Goal: Check status: Check status

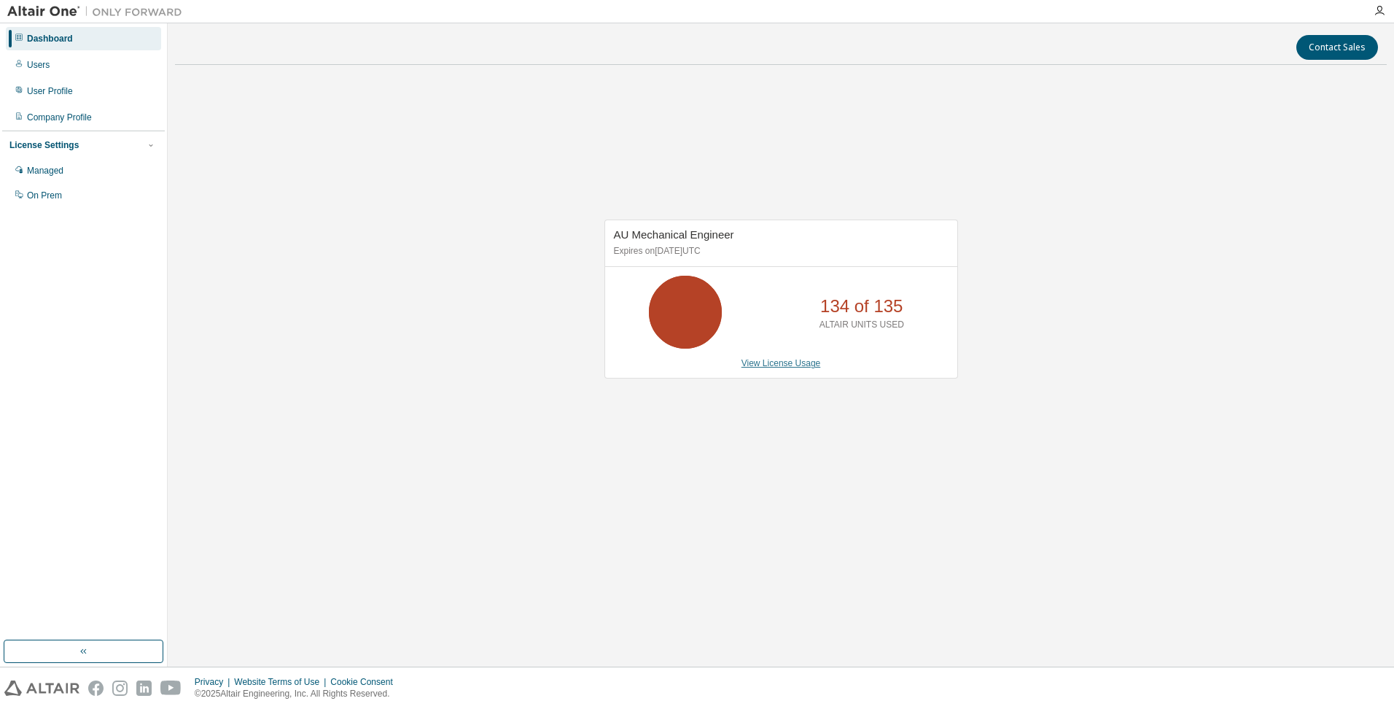
click at [790, 365] on link "View License Usage" at bounding box center [781, 363] width 79 height 10
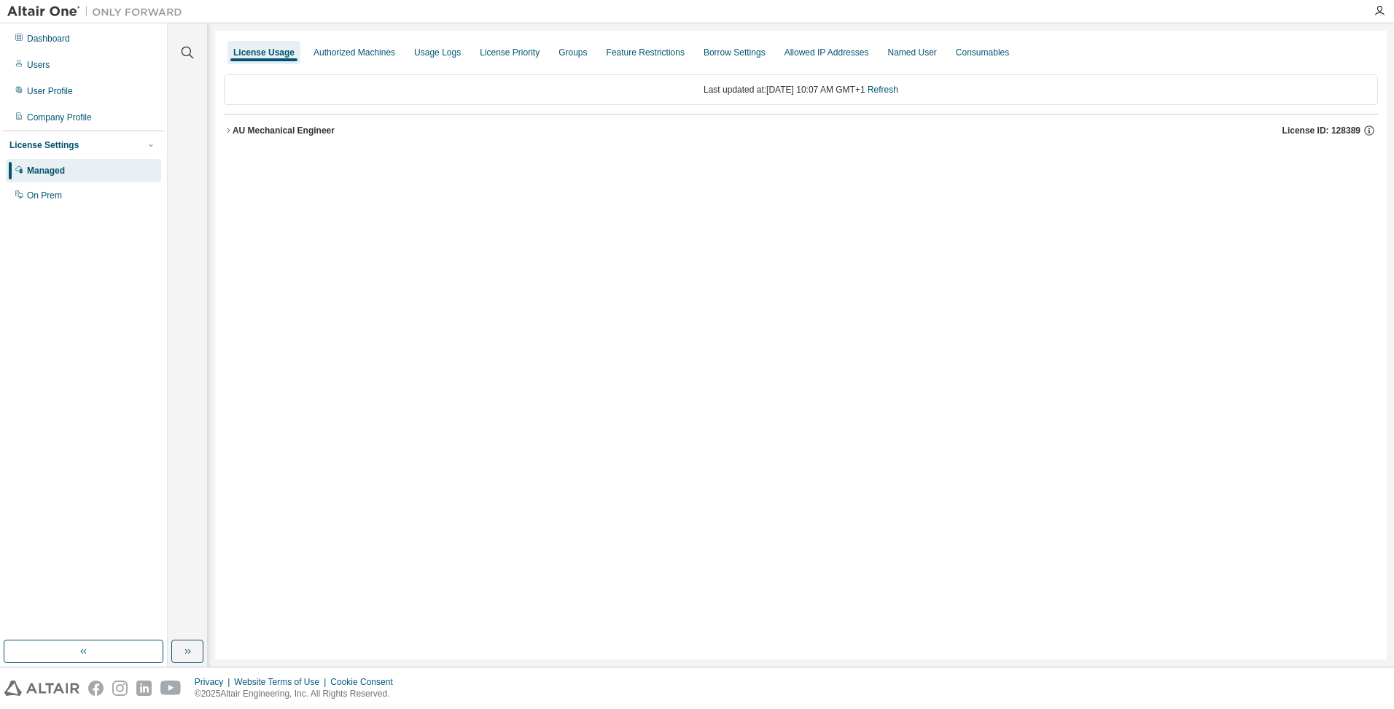
click at [226, 126] on icon "button" at bounding box center [228, 130] width 9 height 9
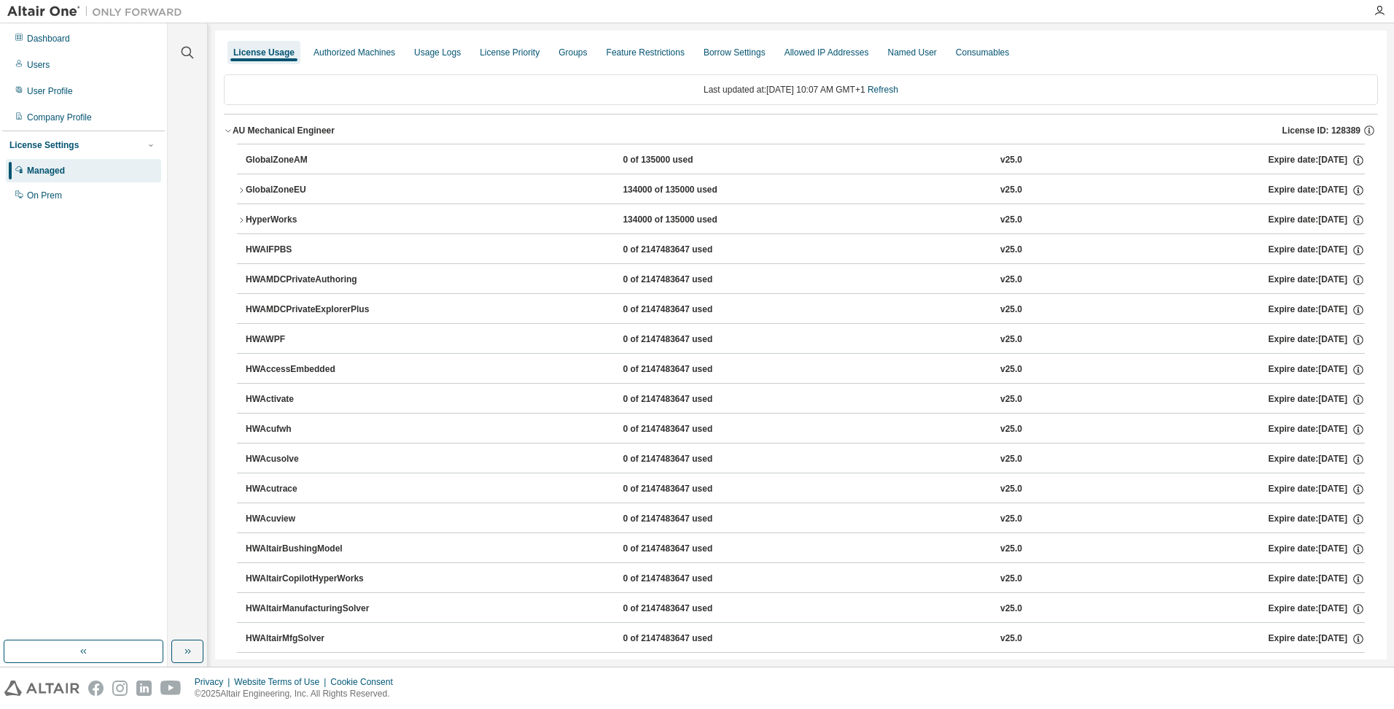
click at [238, 188] on icon "button" at bounding box center [241, 190] width 9 height 9
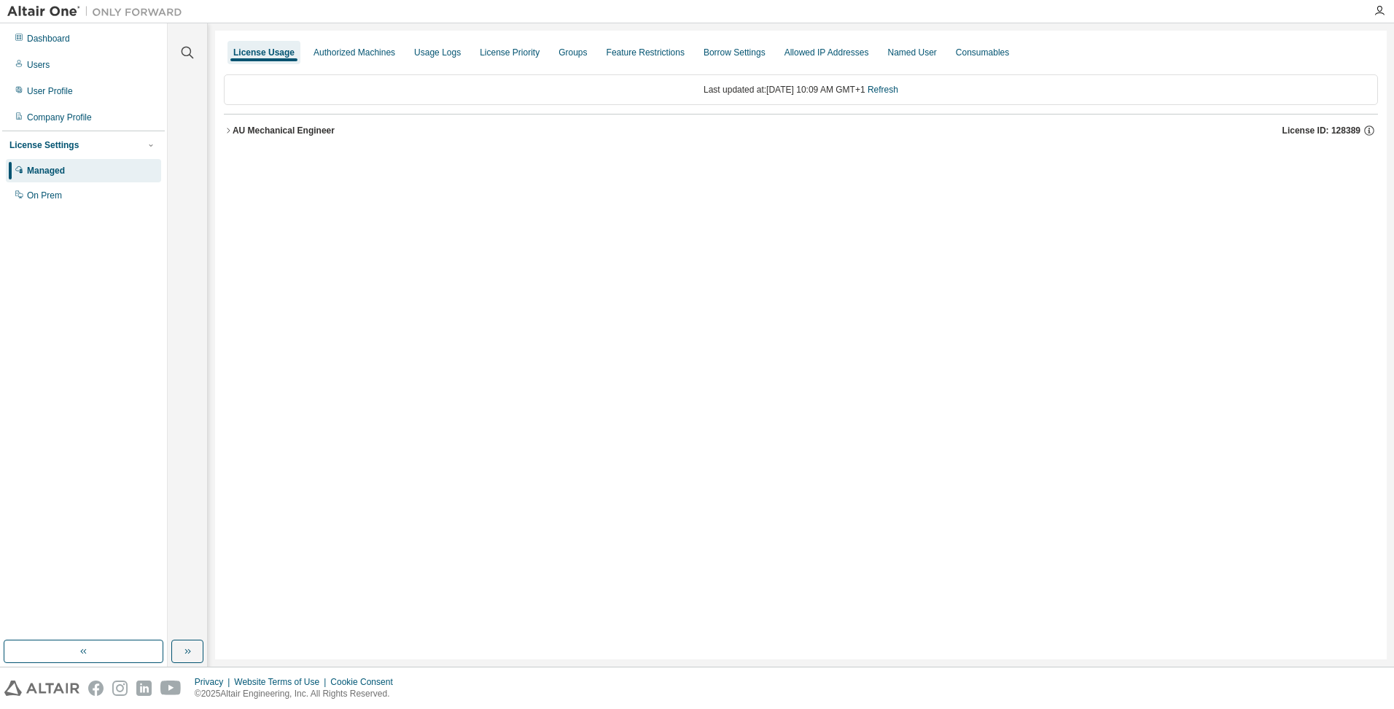
click at [229, 131] on icon "button" at bounding box center [228, 130] width 9 height 9
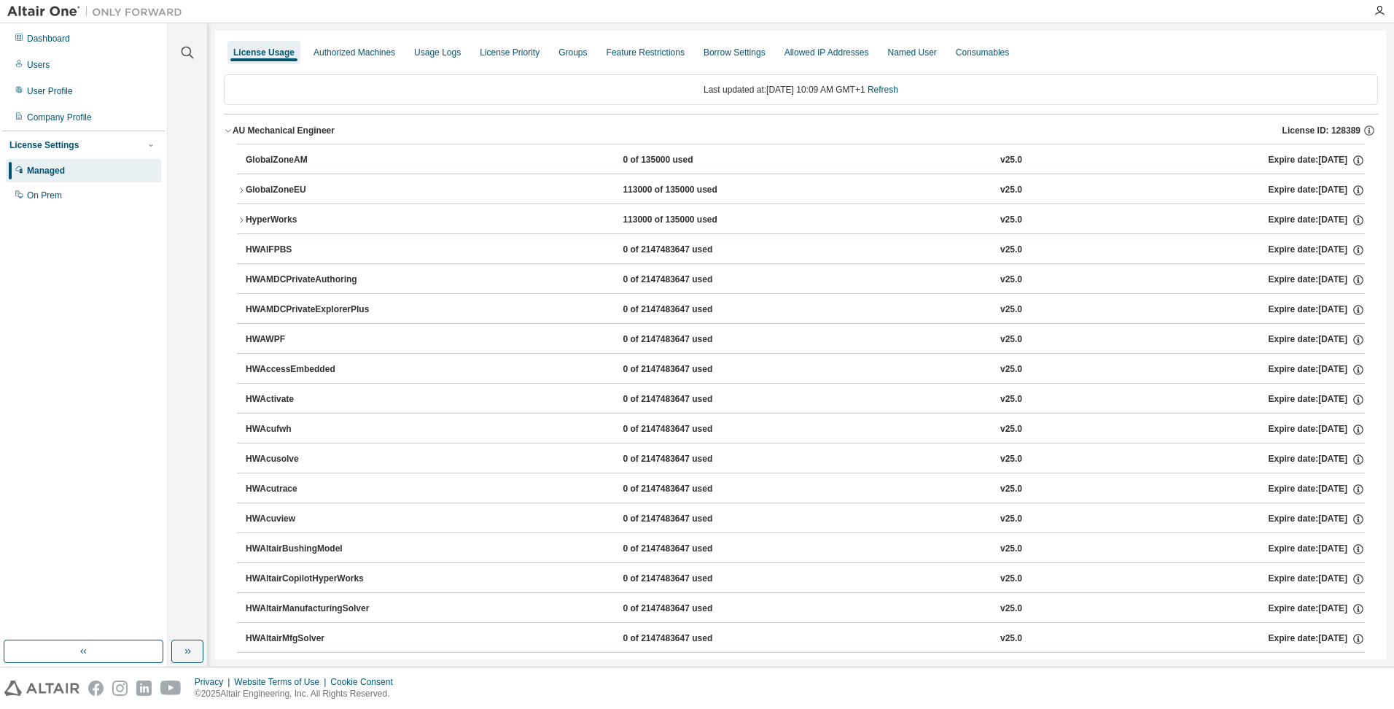
click at [245, 190] on icon "button" at bounding box center [241, 190] width 9 height 9
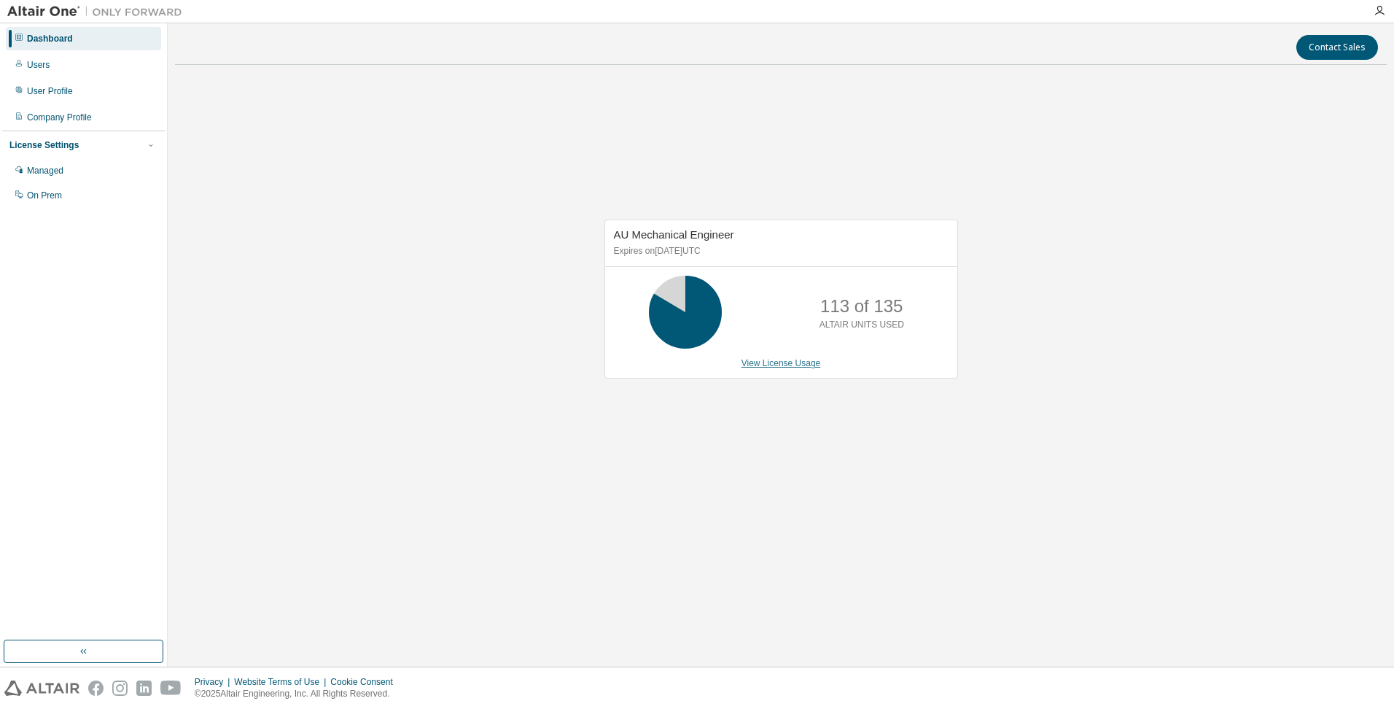
click at [795, 364] on link "View License Usage" at bounding box center [781, 363] width 79 height 10
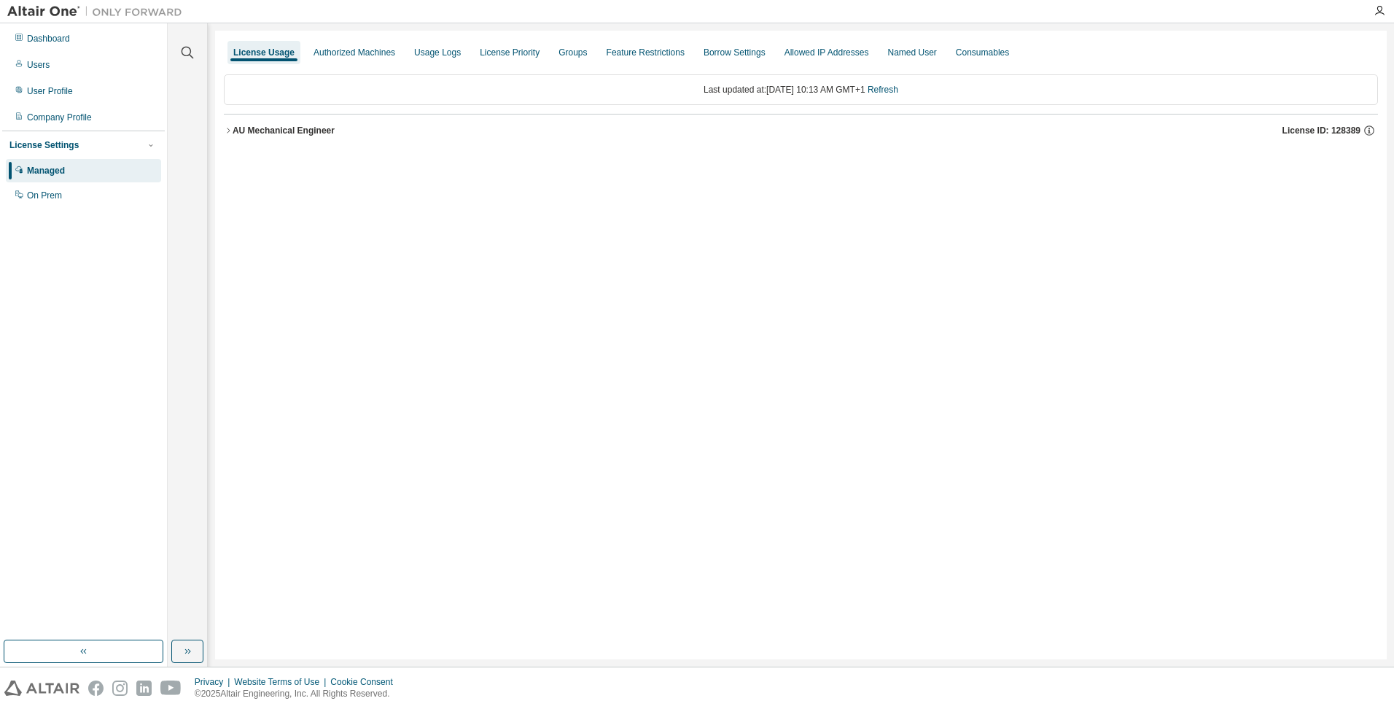
click at [232, 131] on icon "button" at bounding box center [228, 130] width 9 height 9
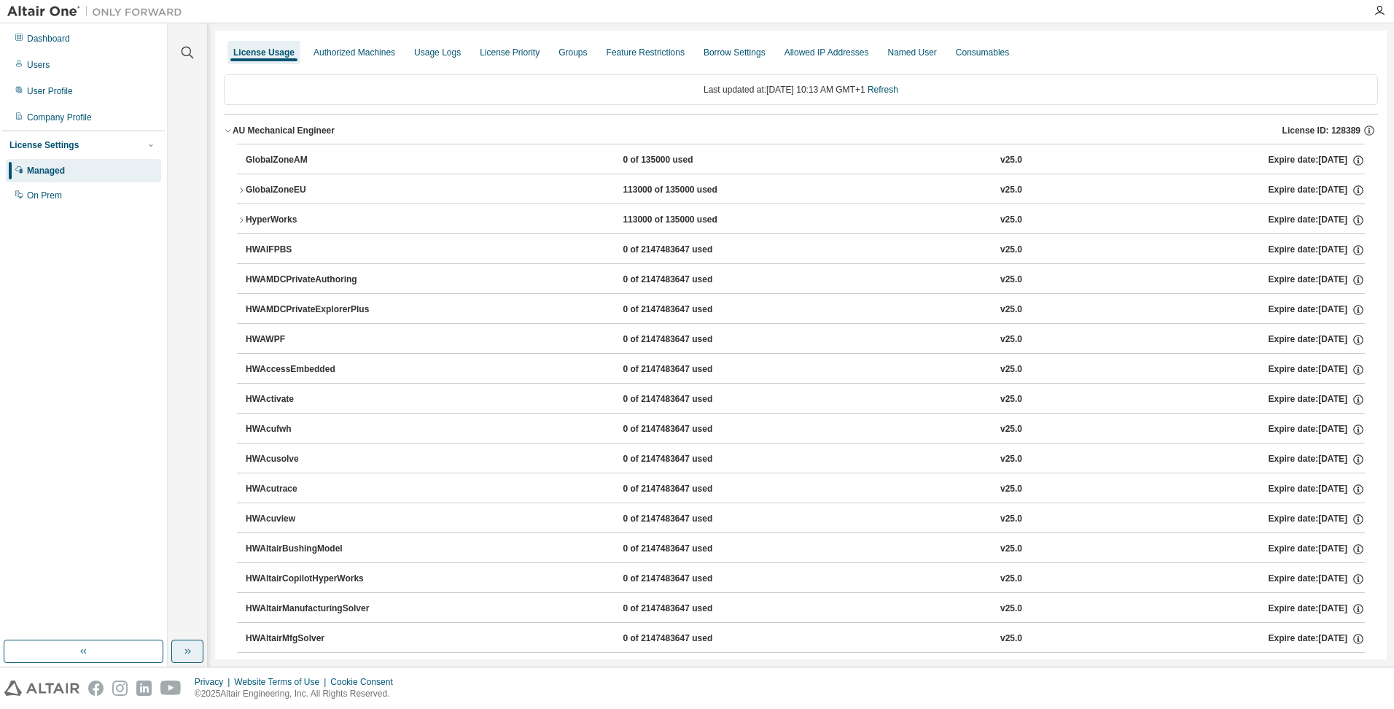
click at [190, 647] on icon "button" at bounding box center [188, 651] width 12 height 12
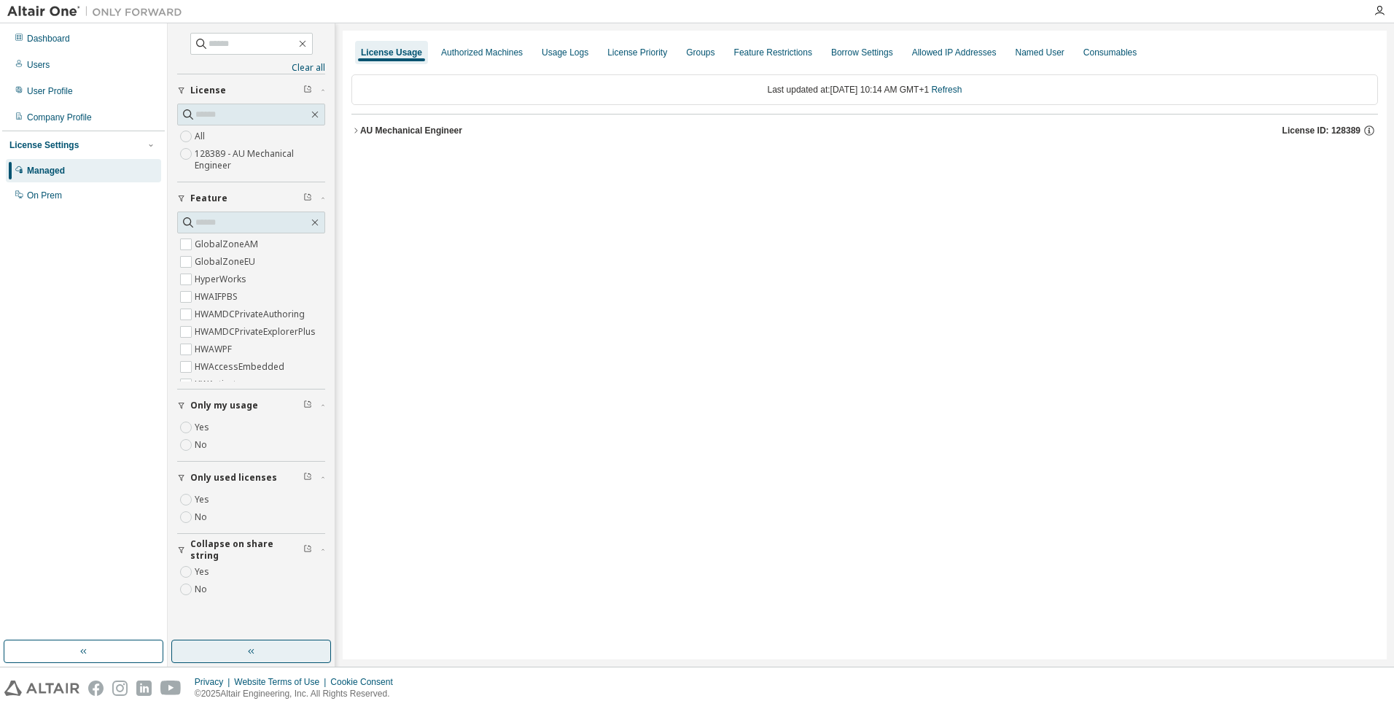
click at [357, 130] on icon "button" at bounding box center [355, 130] width 3 height 5
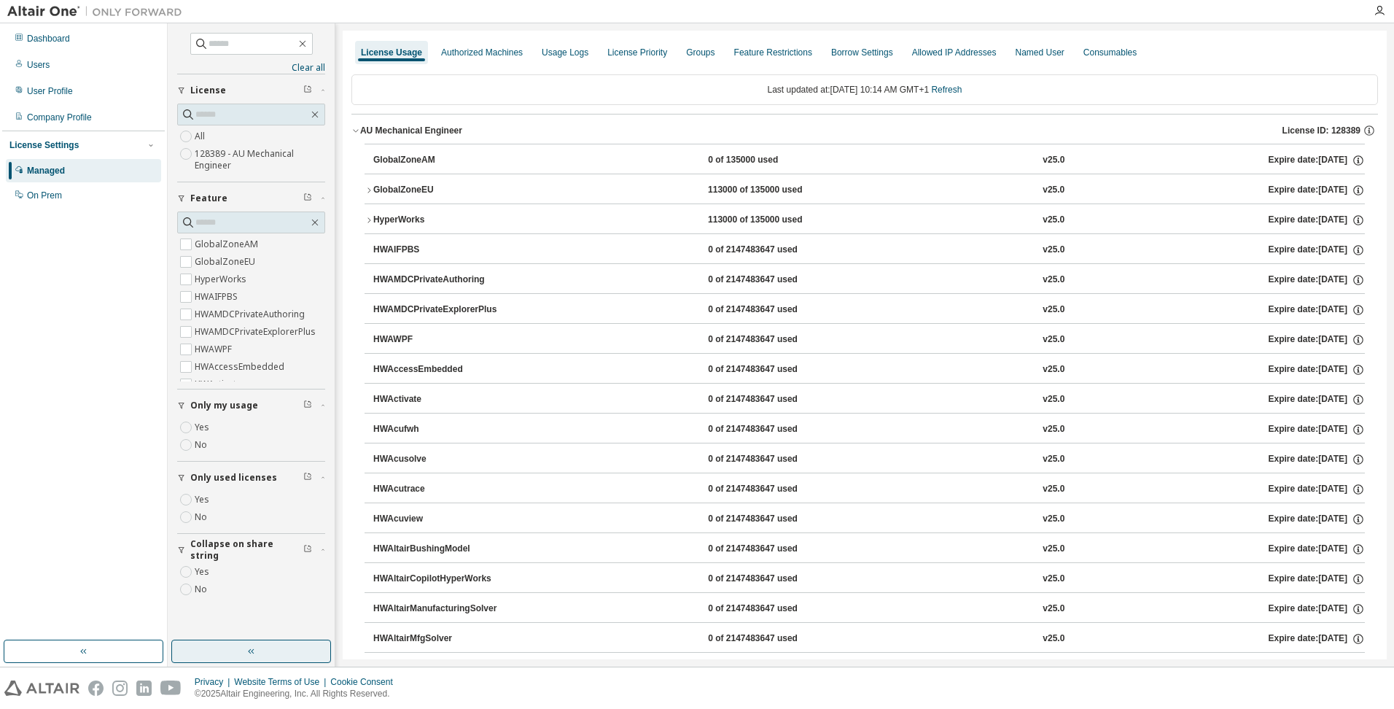
click at [368, 189] on icon "button" at bounding box center [369, 190] width 9 height 9
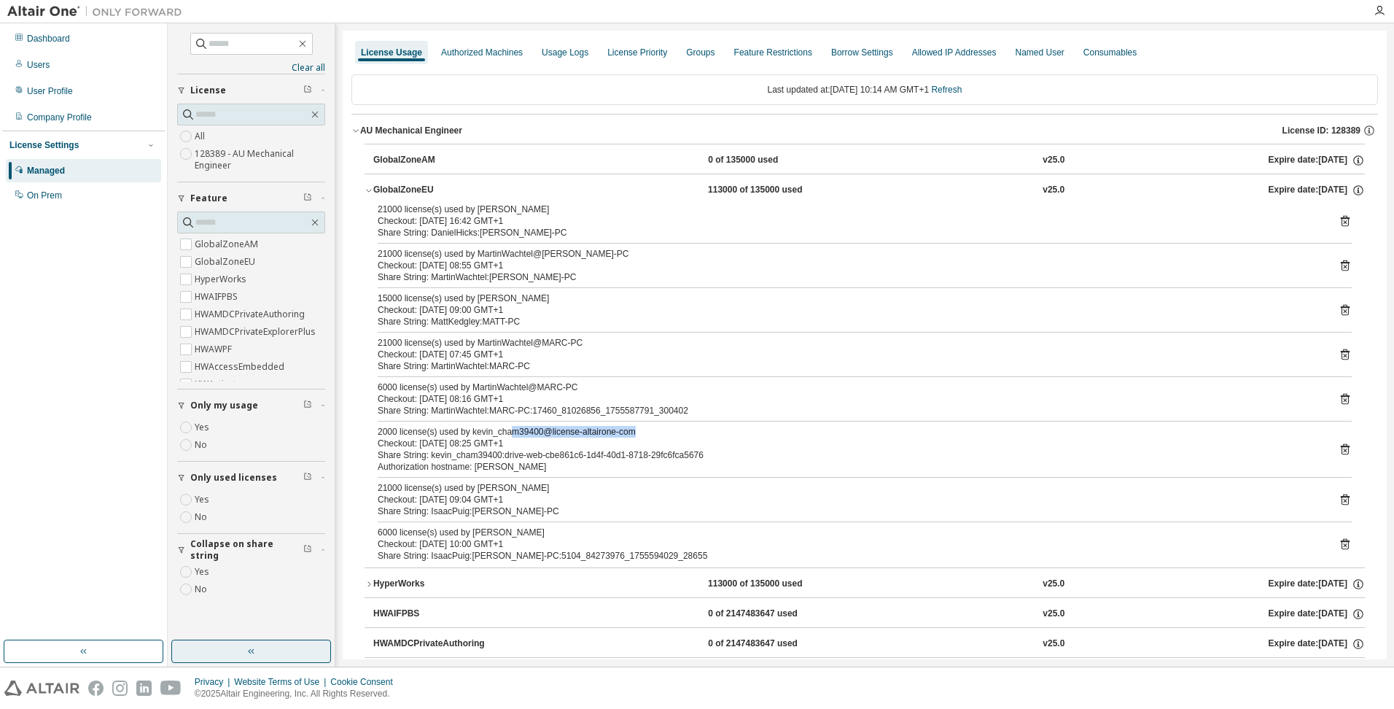
drag, startPoint x: 618, startPoint y: 431, endPoint x: 509, endPoint y: 431, distance: 108.7
click at [509, 431] on div "2000 license(s) used by kevin_cham39400@license-altairone-com" at bounding box center [847, 432] width 939 height 12
drag, startPoint x: 509, startPoint y: 431, endPoint x: 493, endPoint y: 440, distance: 18.3
click at [493, 440] on div "Checkout: 2025-08-19 08:25 GMT+1" at bounding box center [847, 444] width 939 height 12
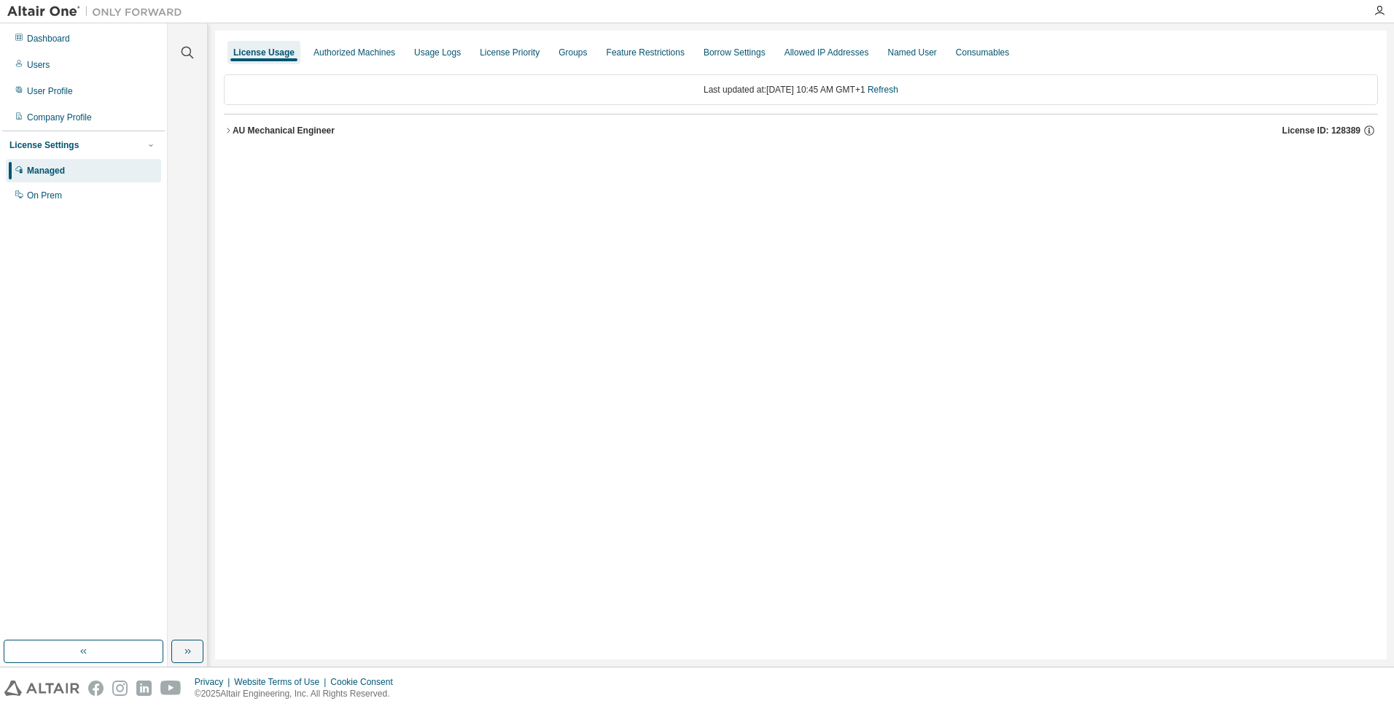
click at [228, 131] on icon "button" at bounding box center [228, 130] width 9 height 9
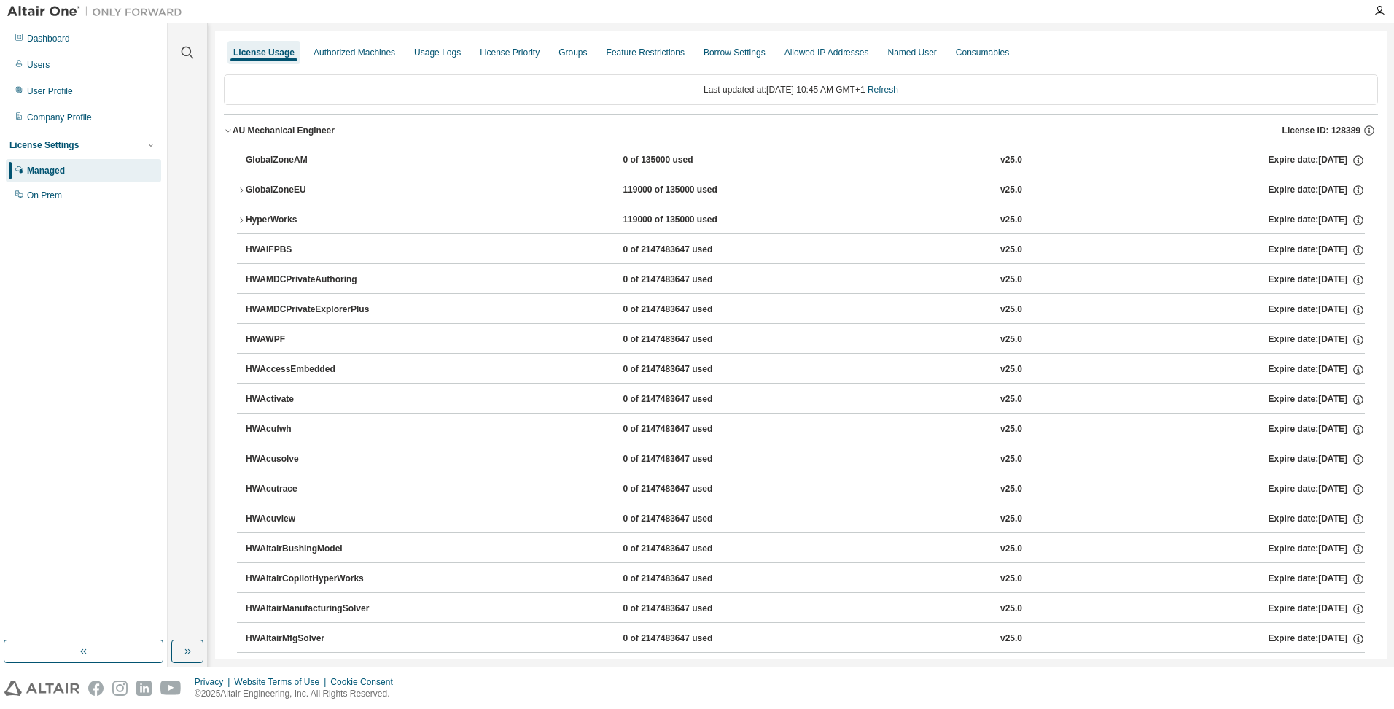
click at [243, 192] on icon "button" at bounding box center [241, 190] width 9 height 9
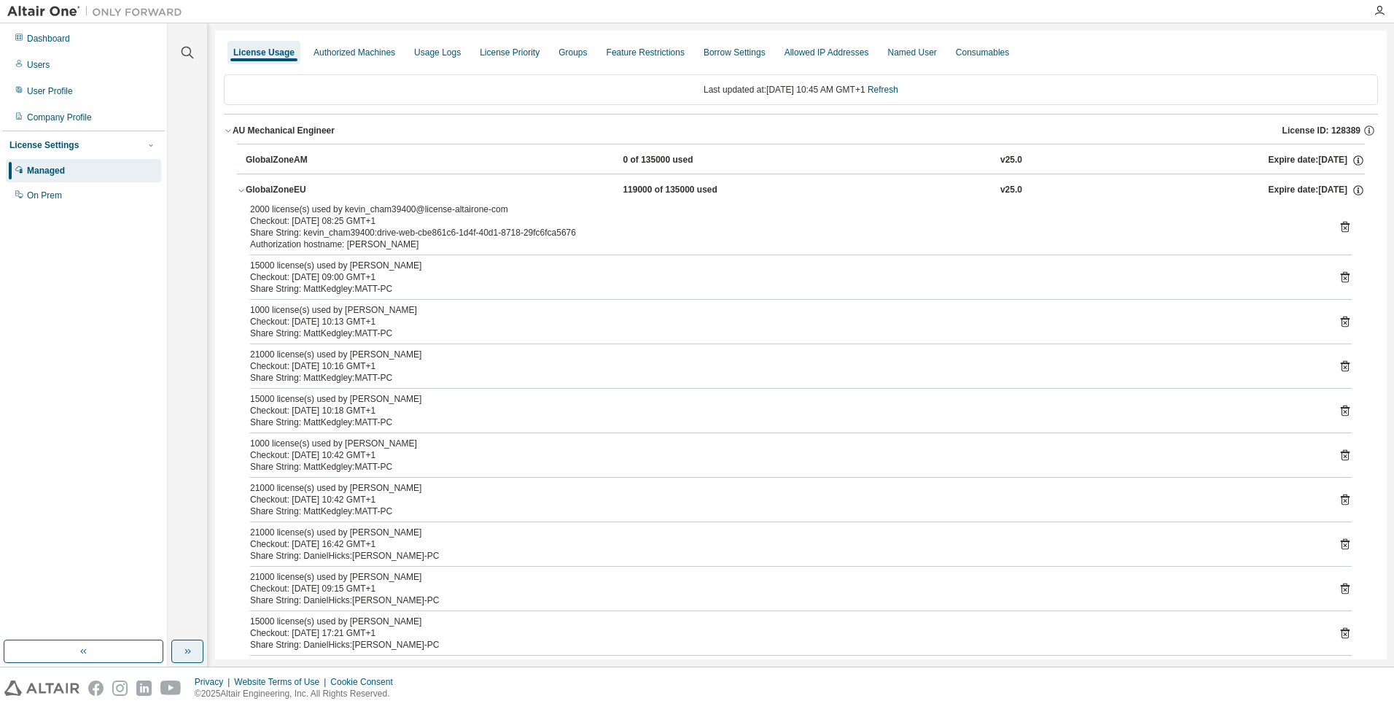
click at [195, 652] on button "button" at bounding box center [187, 651] width 32 height 23
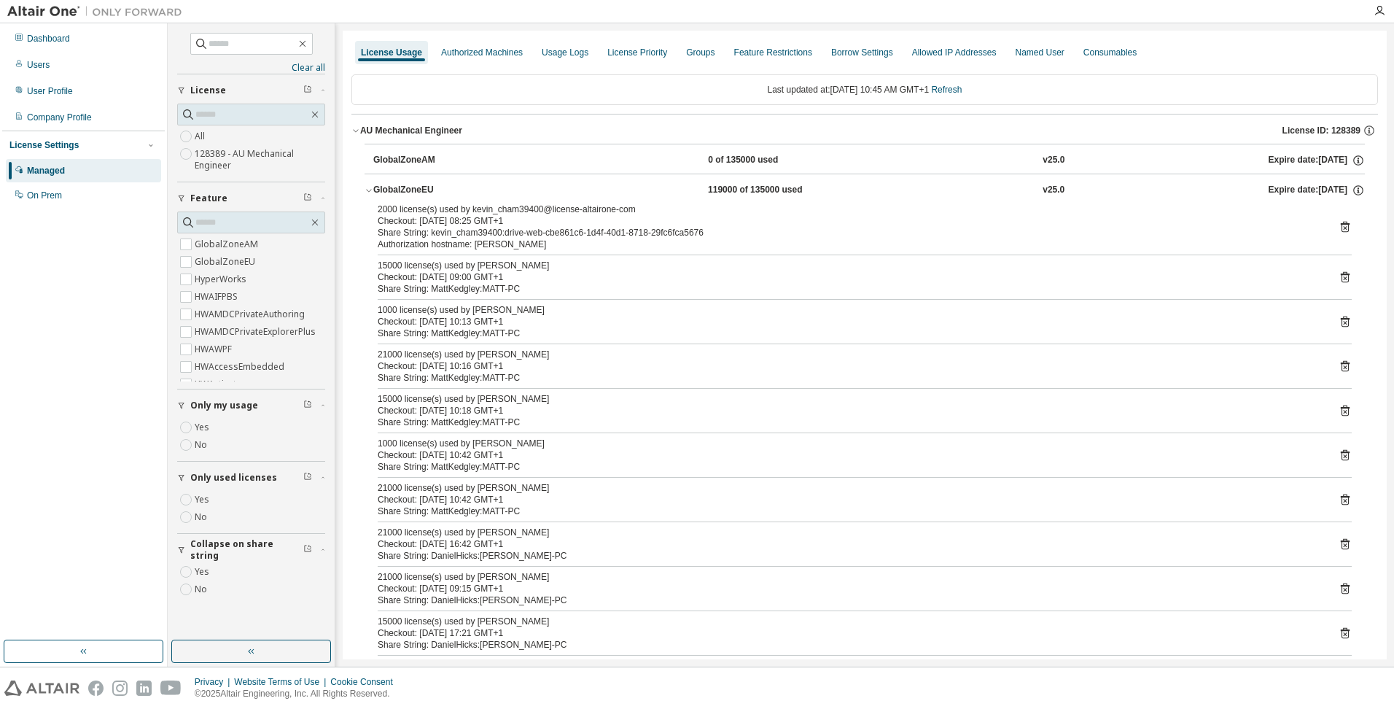
click at [257, 650] on icon "button" at bounding box center [252, 651] width 12 height 12
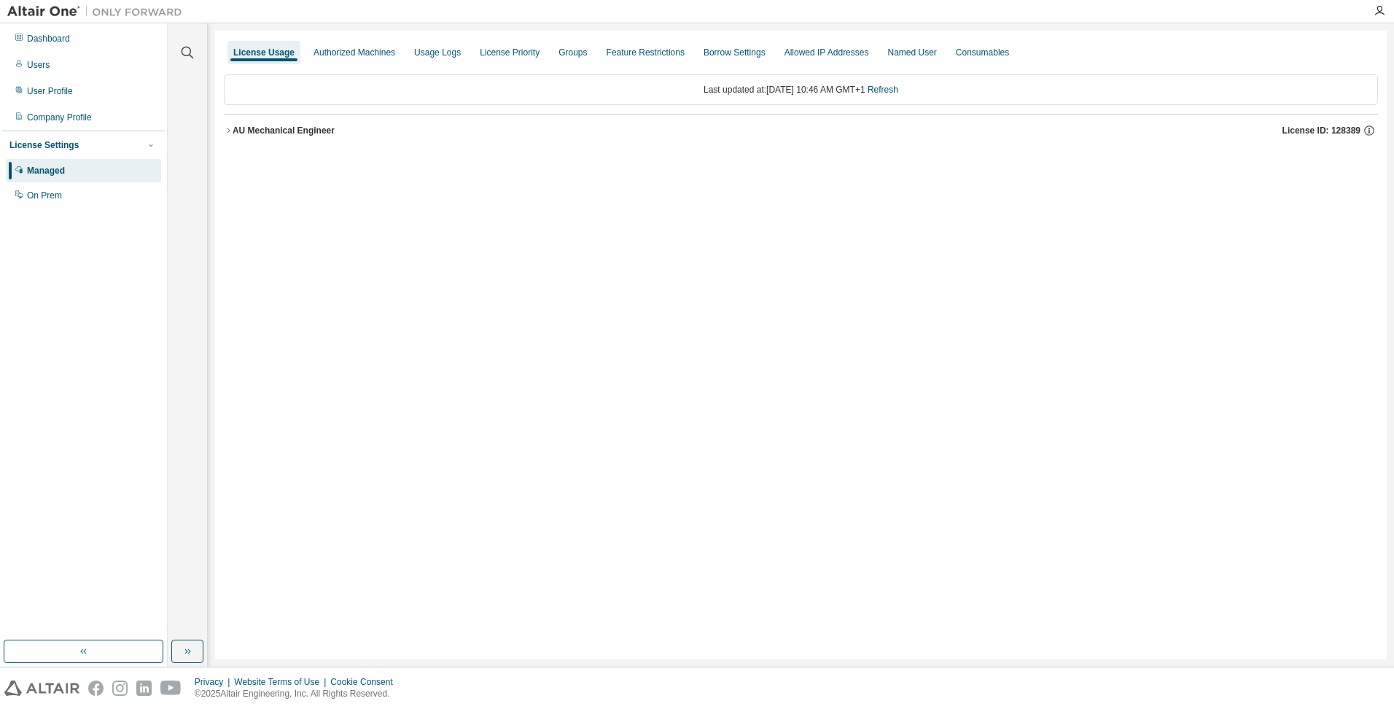
click at [250, 134] on div "AU Mechanical Engineer" at bounding box center [284, 131] width 102 height 12
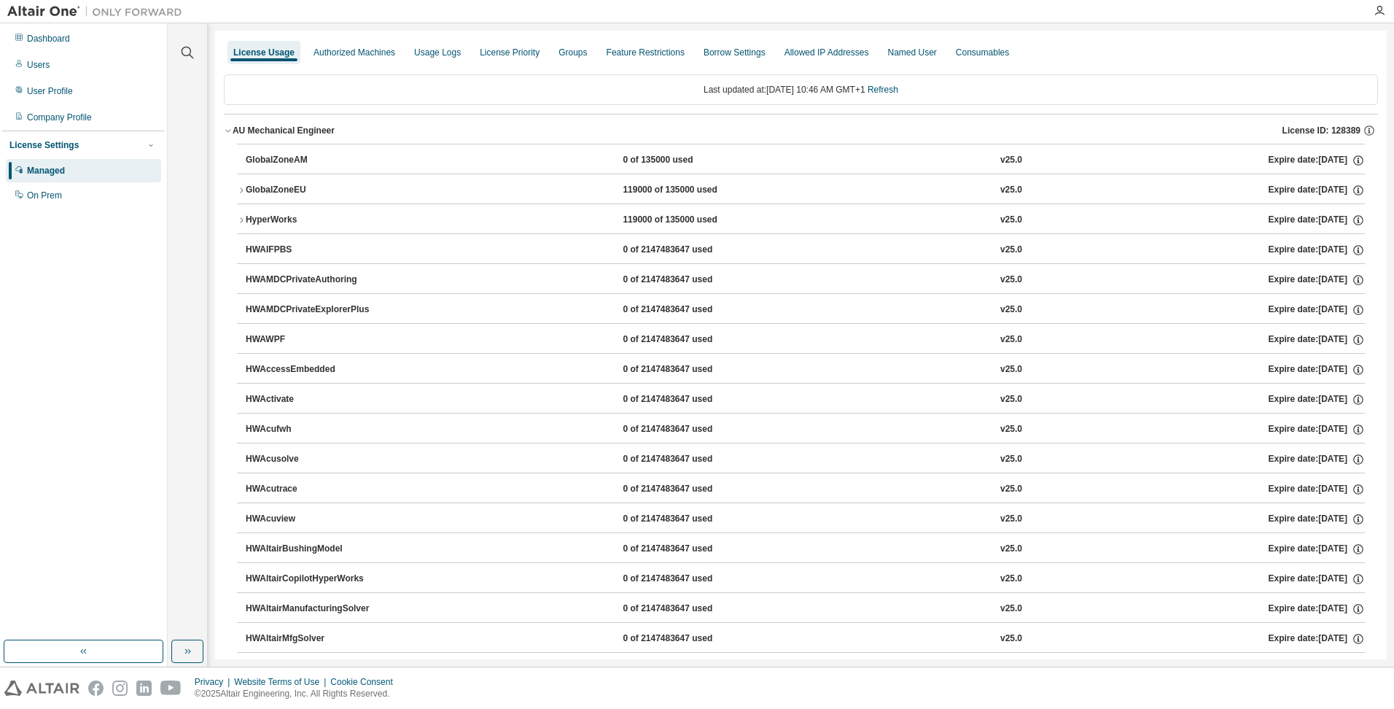
click at [247, 193] on div "GlobalZoneEU" at bounding box center [311, 190] width 131 height 13
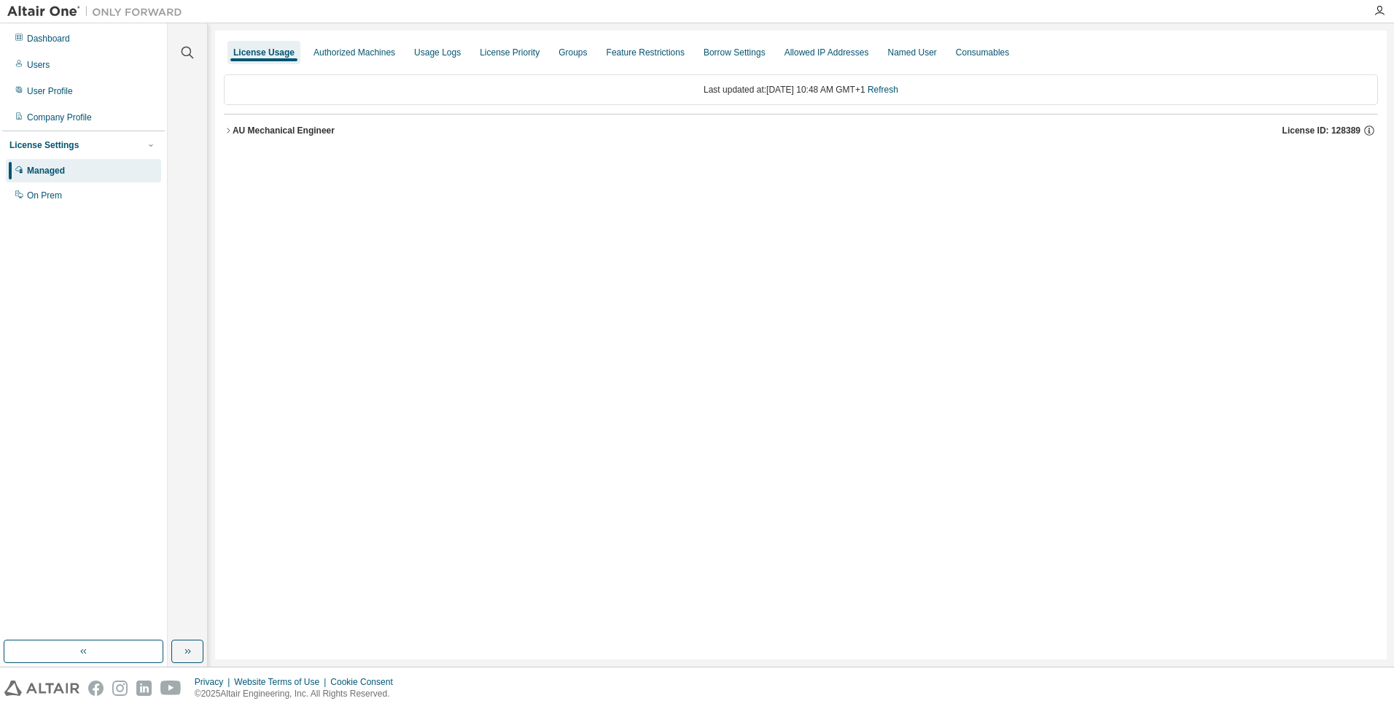
click at [262, 127] on div "AU Mechanical Engineer" at bounding box center [284, 131] width 102 height 12
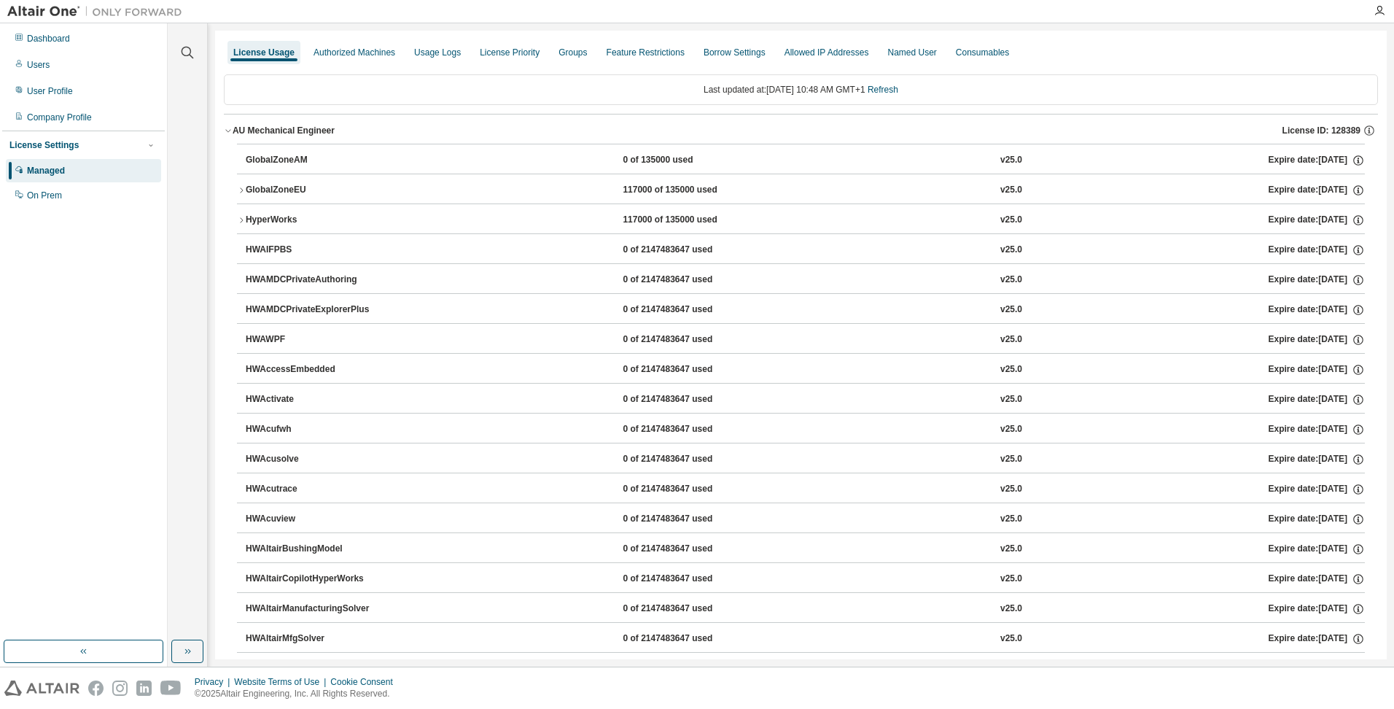
click at [252, 186] on div "GlobalZoneEU" at bounding box center [311, 190] width 131 height 13
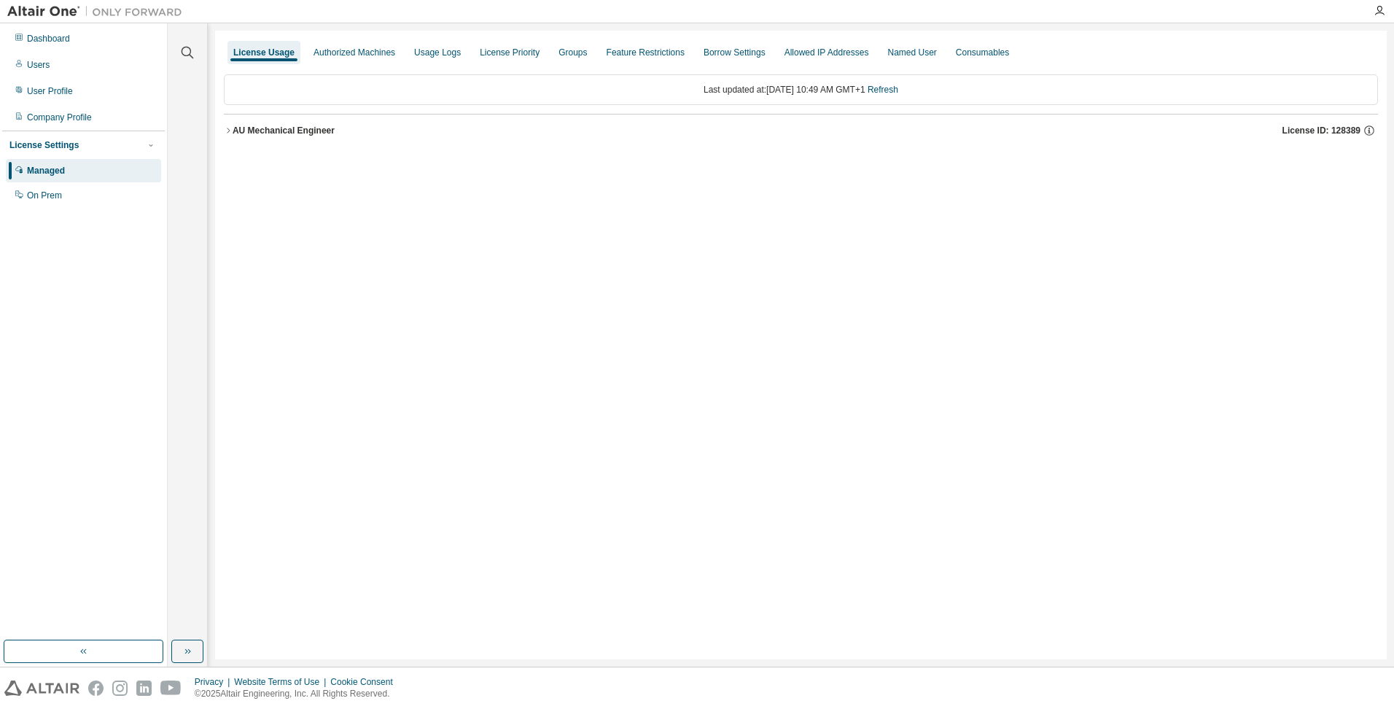
click at [250, 128] on div "AU Mechanical Engineer" at bounding box center [284, 131] width 102 height 12
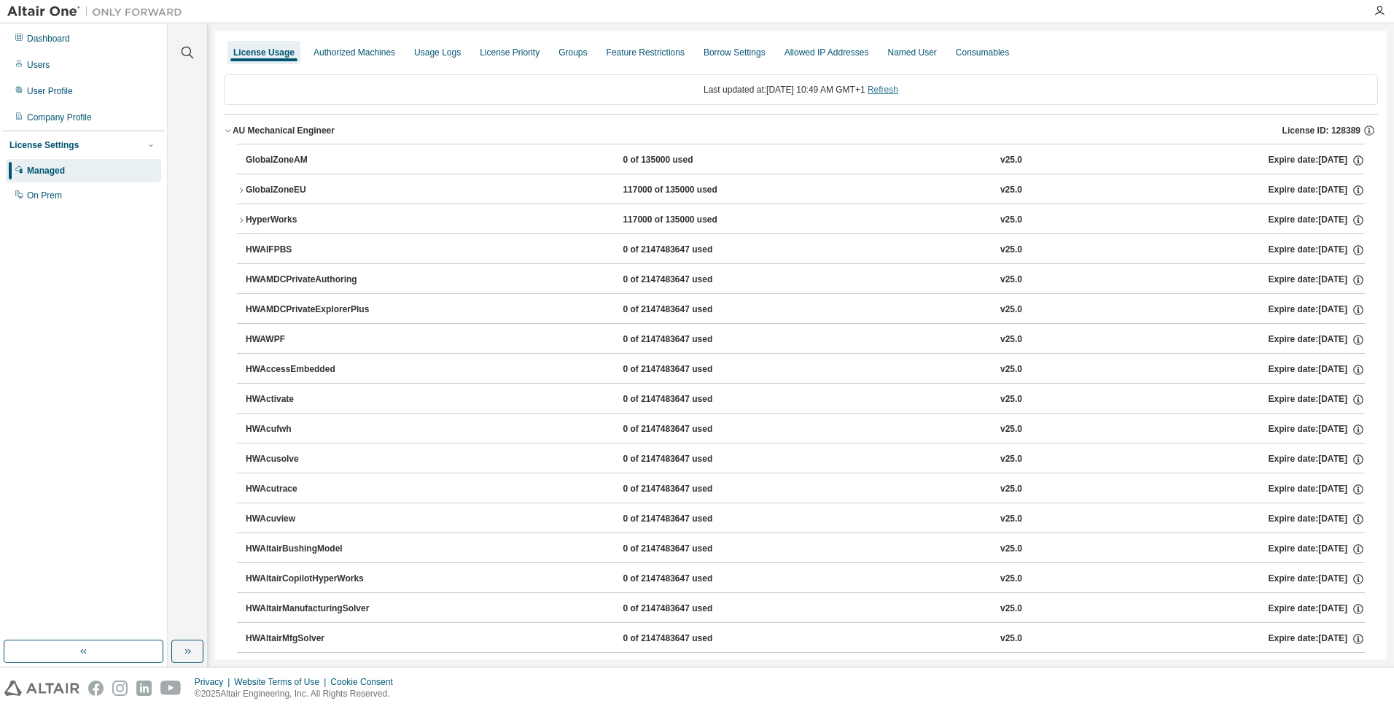
click at [894, 90] on link "Refresh" at bounding box center [883, 90] width 31 height 10
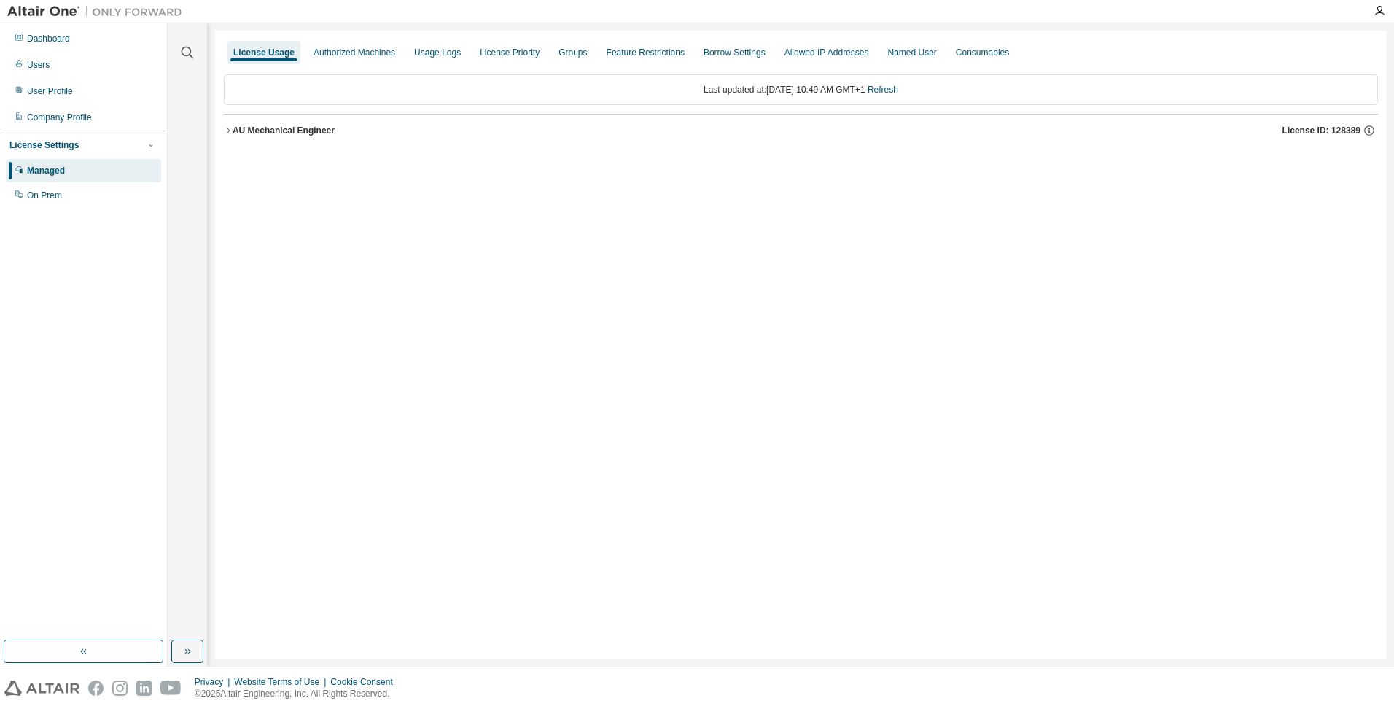
click at [257, 130] on div "AU Mechanical Engineer" at bounding box center [284, 131] width 102 height 12
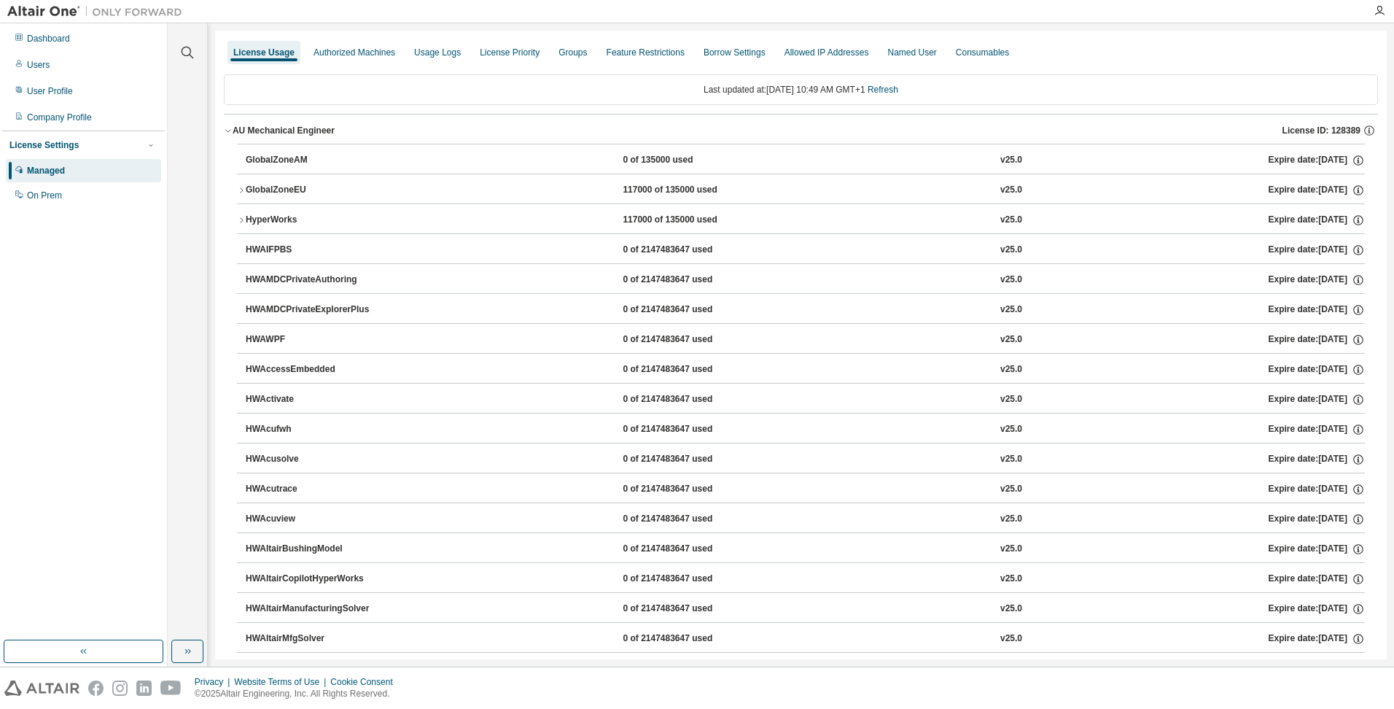
click at [243, 191] on icon "button" at bounding box center [241, 190] width 9 height 9
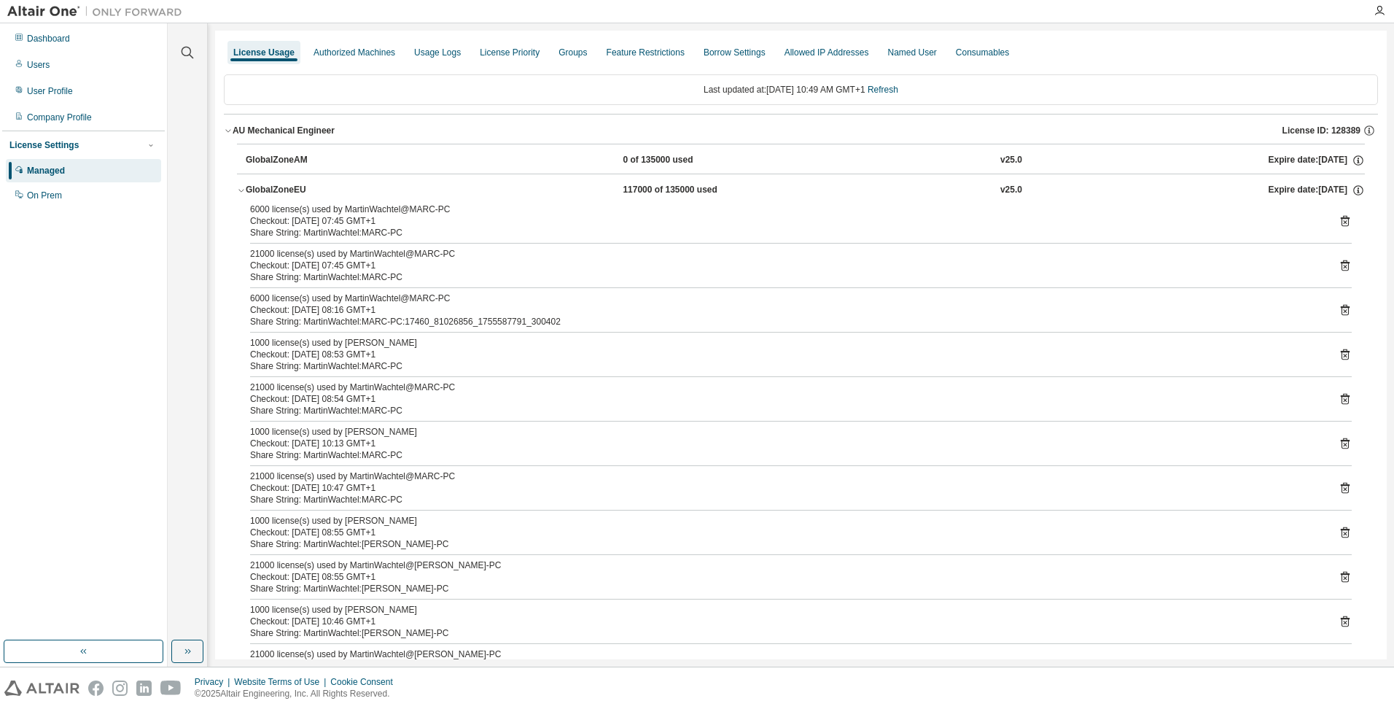
scroll to position [73, 0]
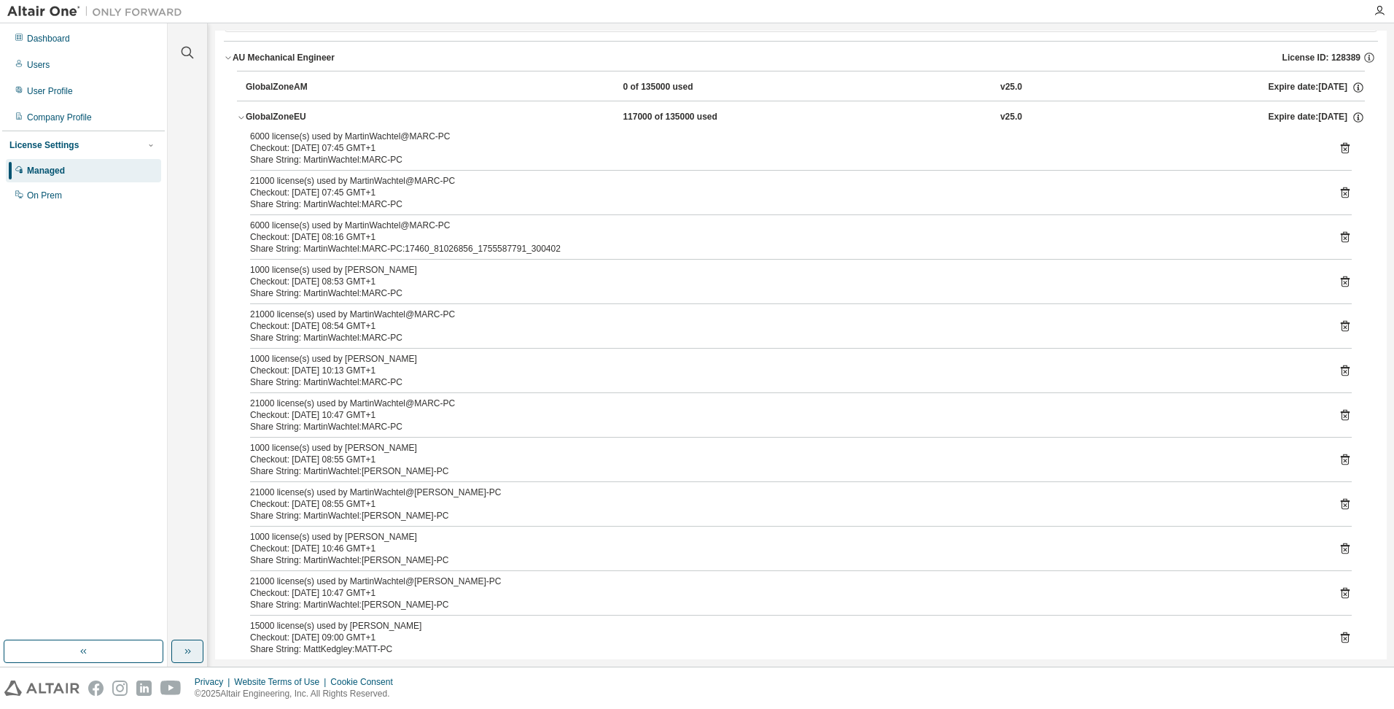
click at [188, 650] on icon "button" at bounding box center [188, 651] width 12 height 12
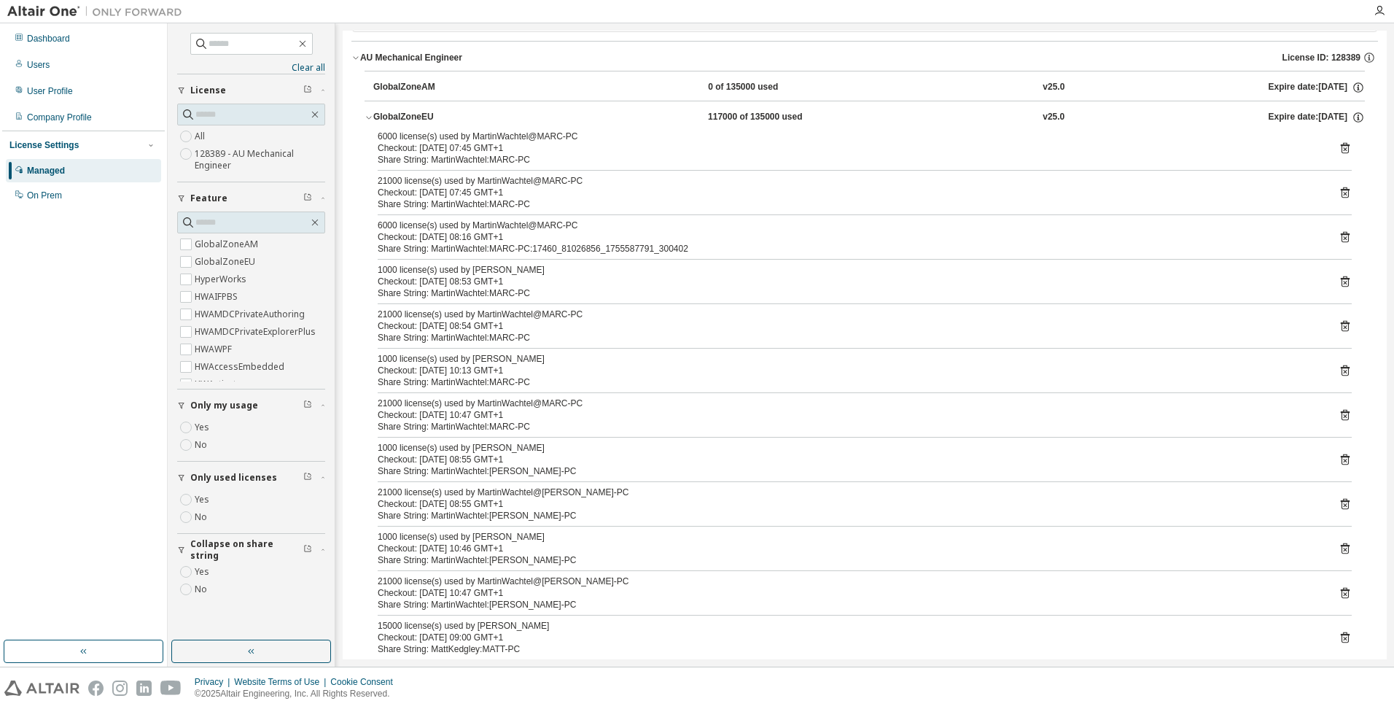
click at [228, 648] on button "button" at bounding box center [251, 651] width 160 height 23
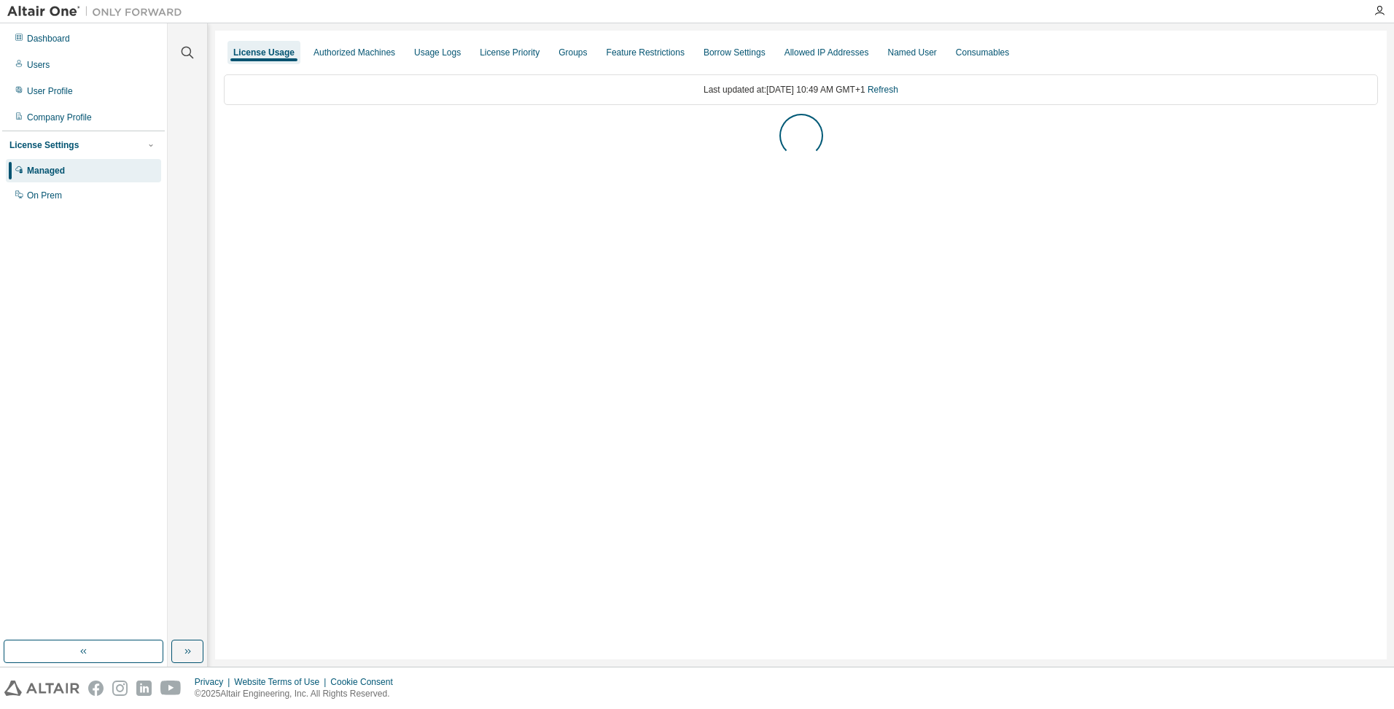
scroll to position [0, 0]
click at [253, 133] on div "AU Mechanical Engineer" at bounding box center [284, 131] width 102 height 12
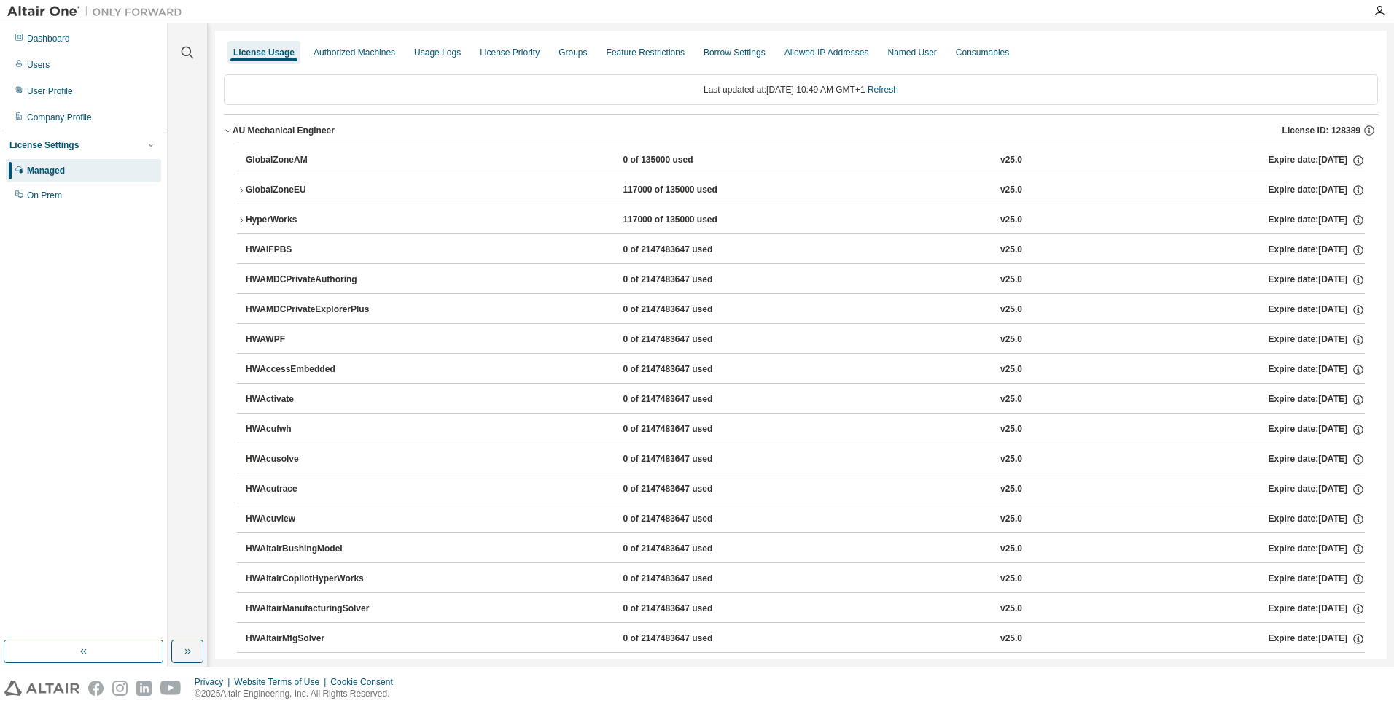
click at [266, 187] on div "GlobalZoneEU" at bounding box center [311, 190] width 131 height 13
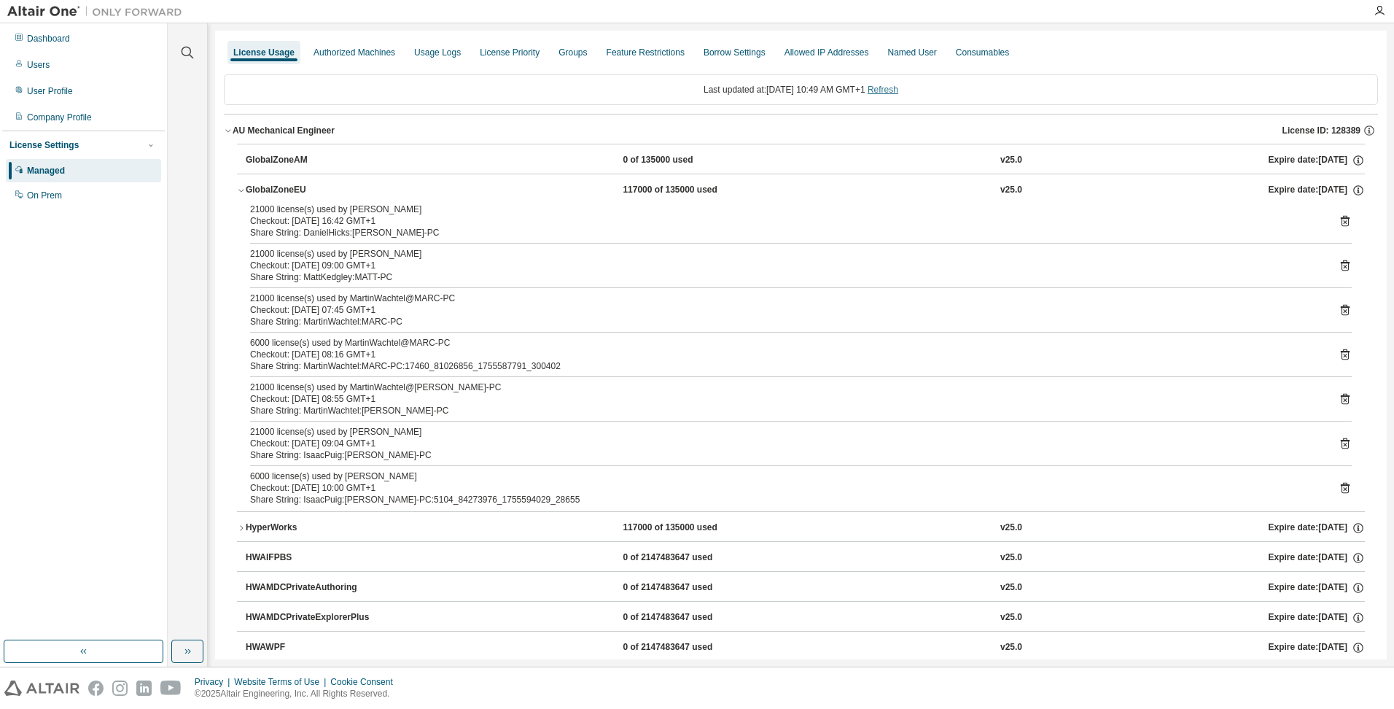
click at [889, 92] on link "Refresh" at bounding box center [883, 90] width 31 height 10
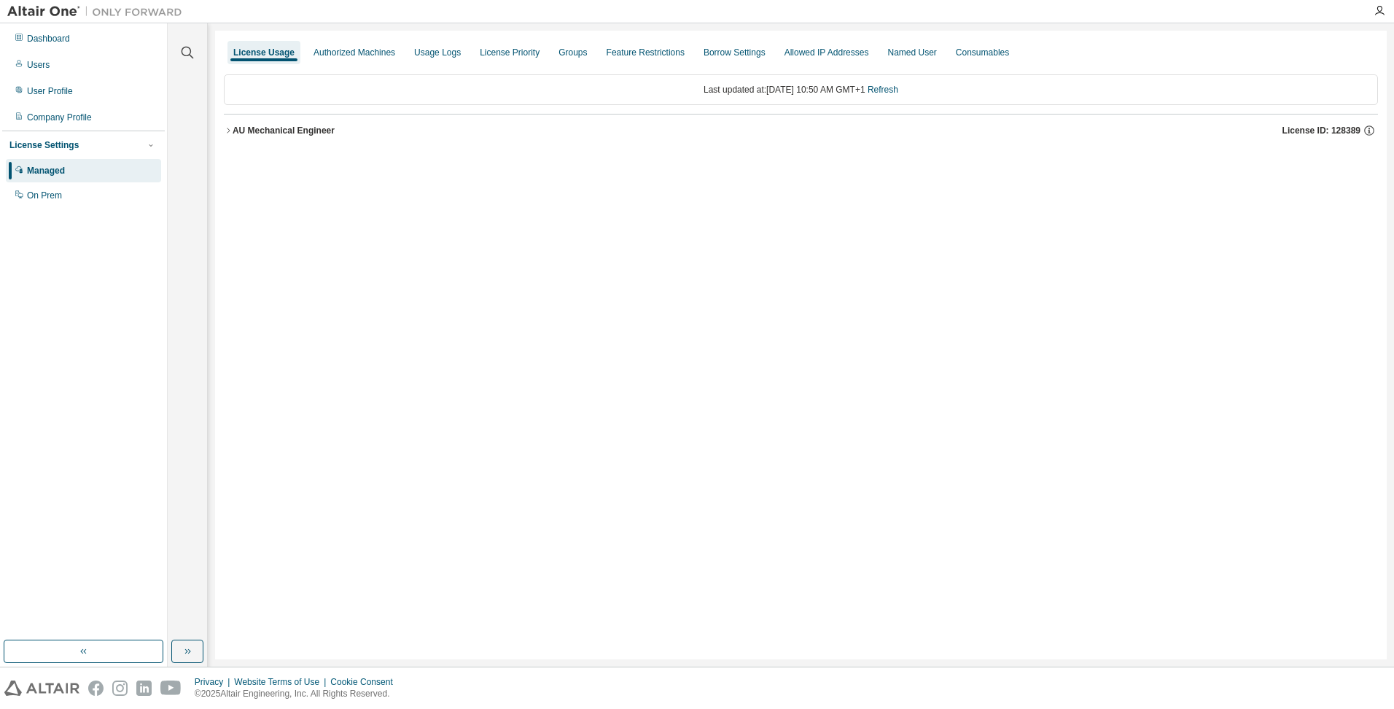
click at [268, 133] on div "AU Mechanical Engineer" at bounding box center [284, 131] width 102 height 12
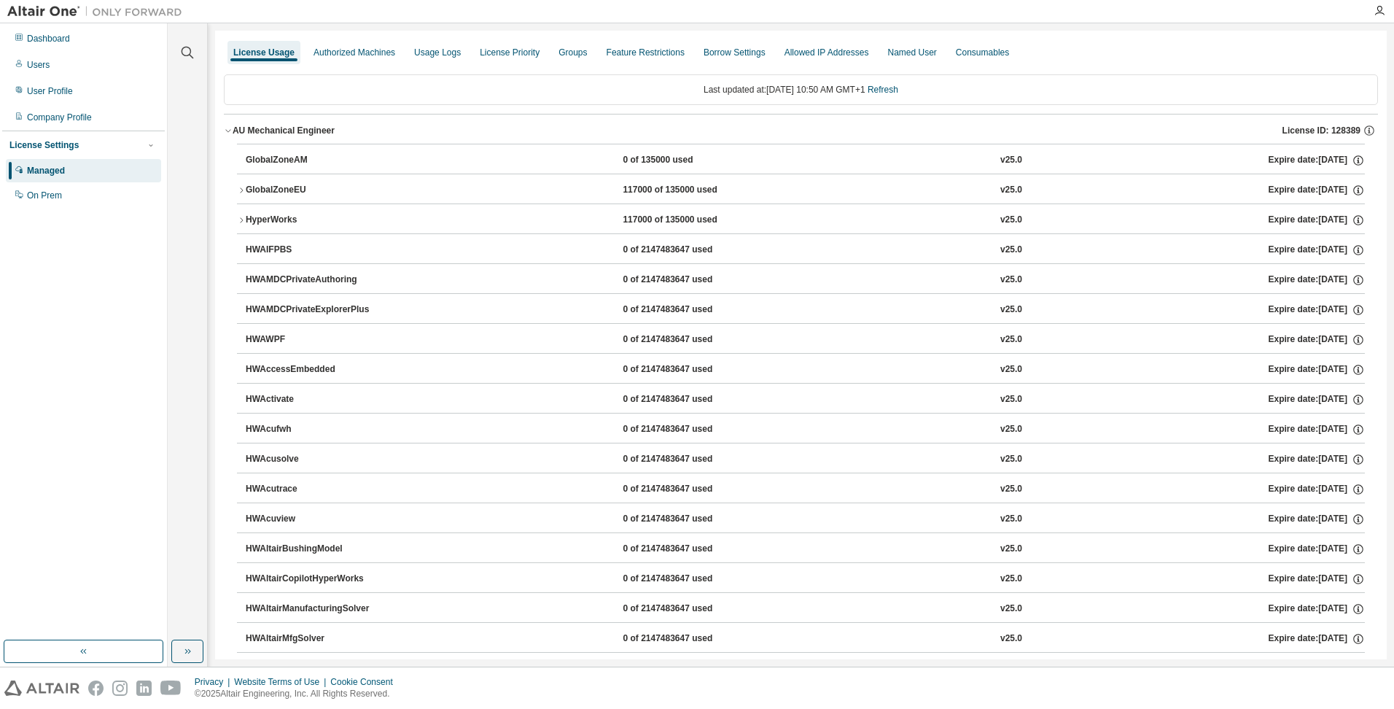
click at [264, 166] on div "GlobalZoneAM" at bounding box center [311, 160] width 131 height 13
click at [268, 187] on div "GlobalZoneEU" at bounding box center [311, 190] width 131 height 13
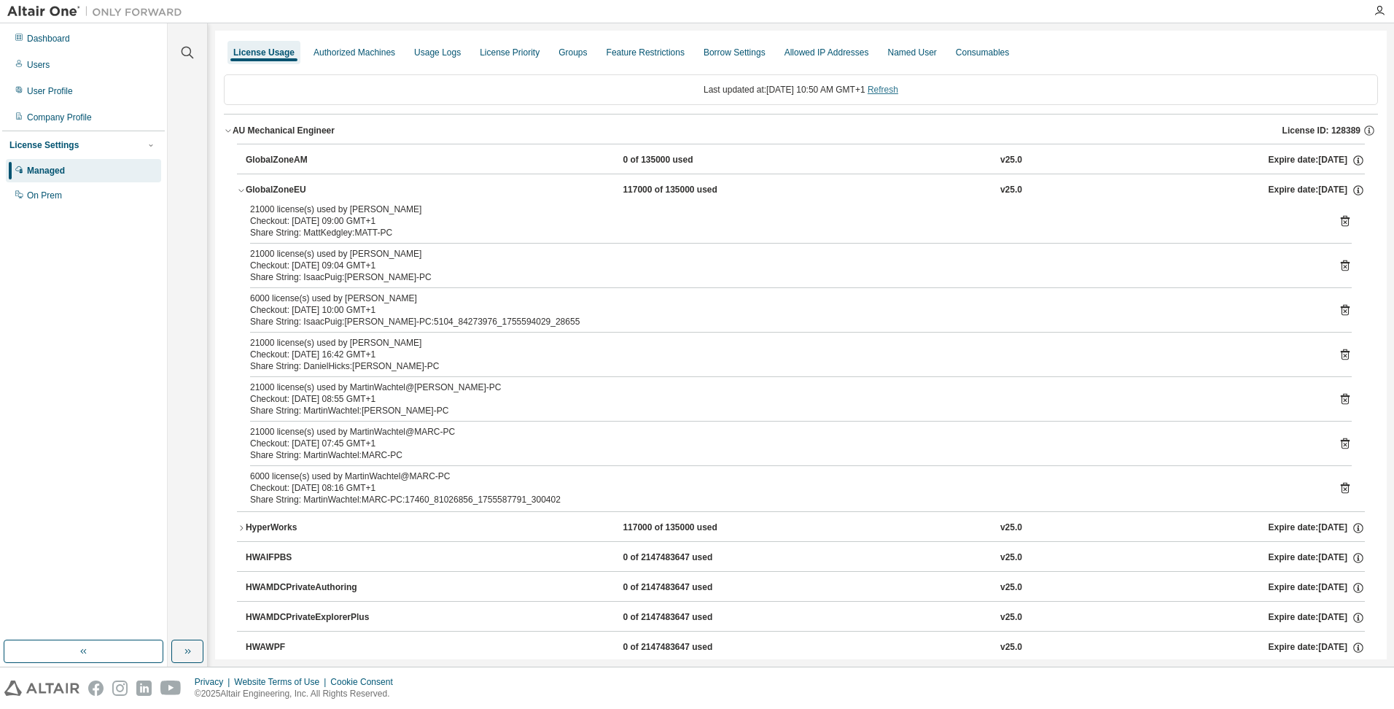
click at [896, 90] on link "Refresh" at bounding box center [883, 90] width 31 height 10
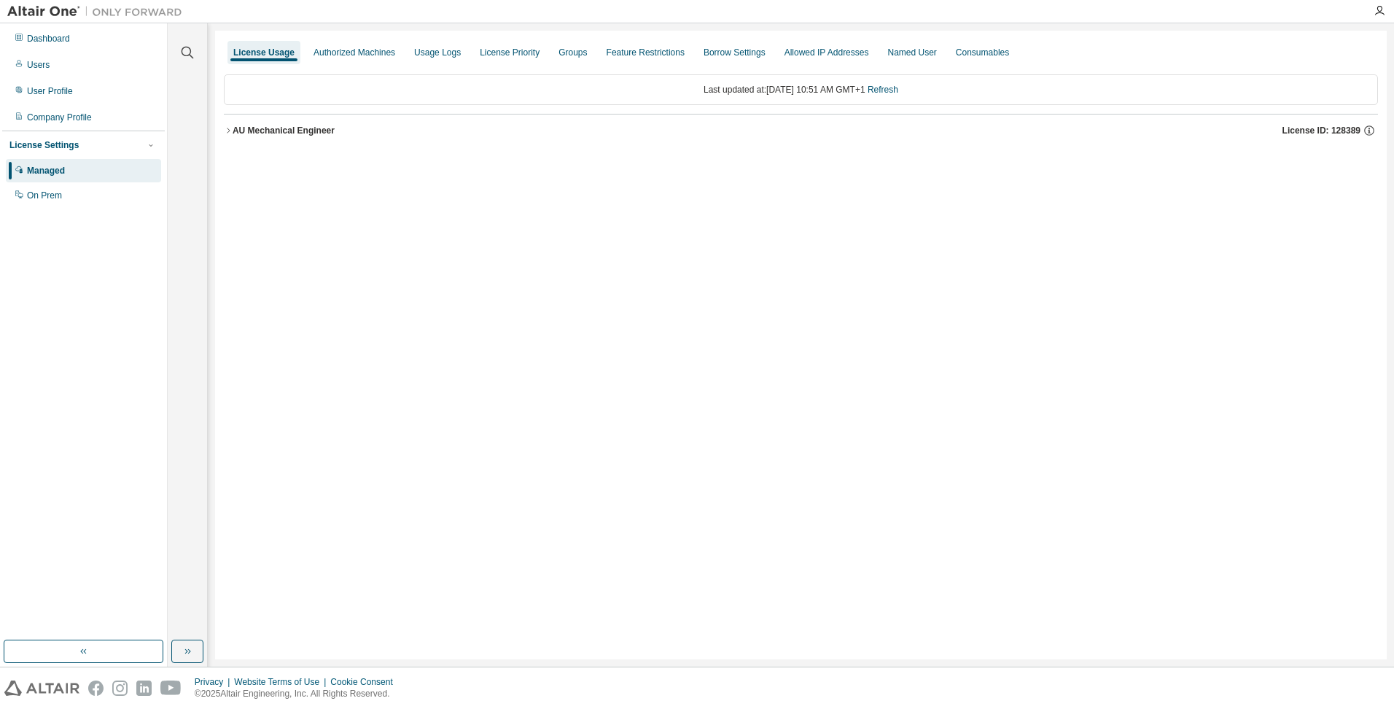
click at [249, 131] on div "AU Mechanical Engineer" at bounding box center [284, 131] width 102 height 12
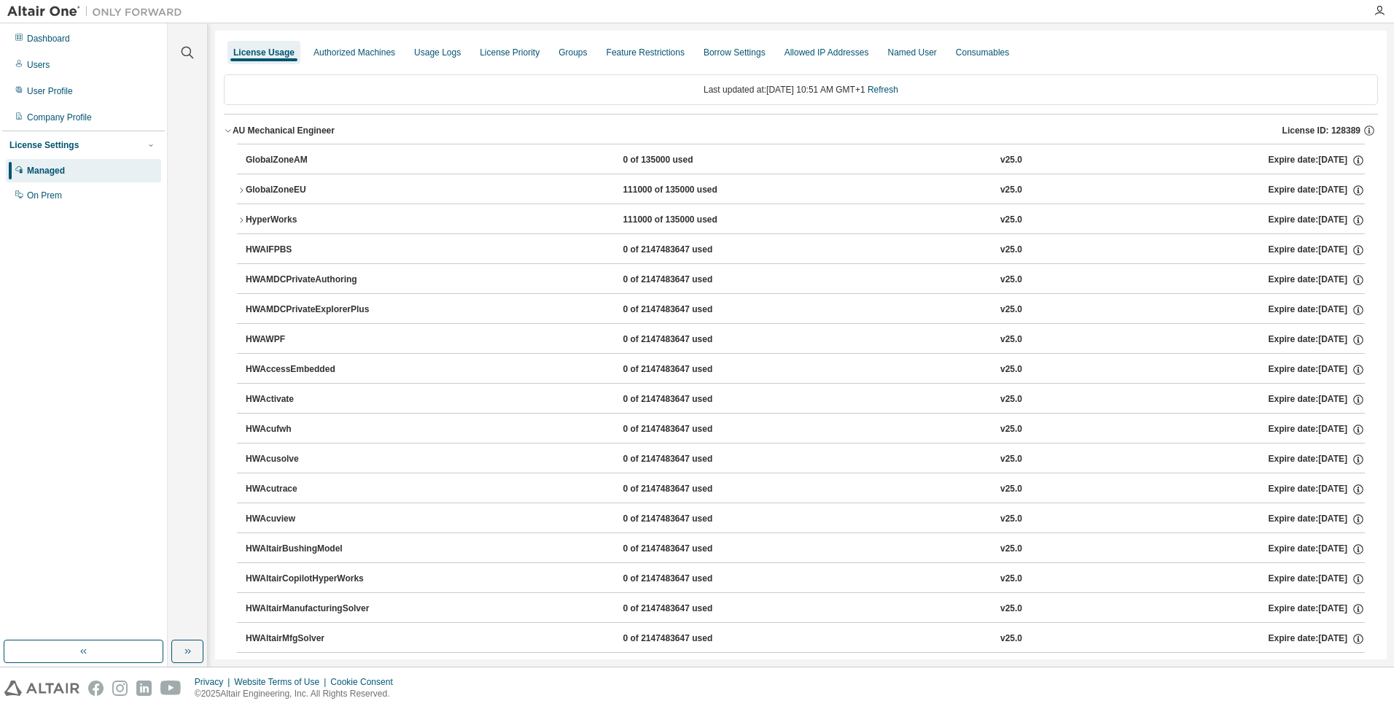
click at [268, 187] on div "GlobalZoneEU" at bounding box center [311, 190] width 131 height 13
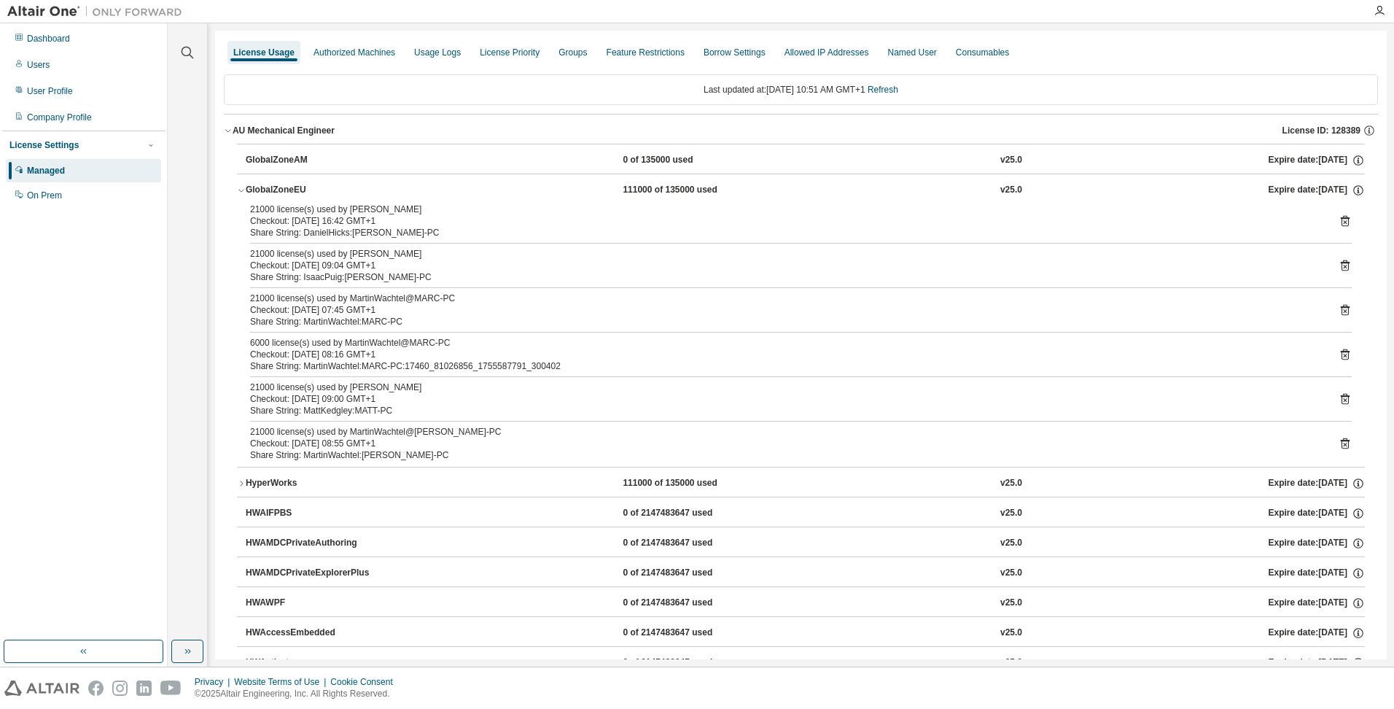
click at [274, 260] on div "Checkout: [DATE] 09:04 GMT+1" at bounding box center [783, 266] width 1067 height 12
drag, startPoint x: 416, startPoint y: 256, endPoint x: 342, endPoint y: 252, distance: 73.8
click at [342, 252] on div "21000 license(s) used by [PERSON_NAME]" at bounding box center [783, 254] width 1067 height 12
click at [1339, 265] on icon at bounding box center [1345, 265] width 13 height 13
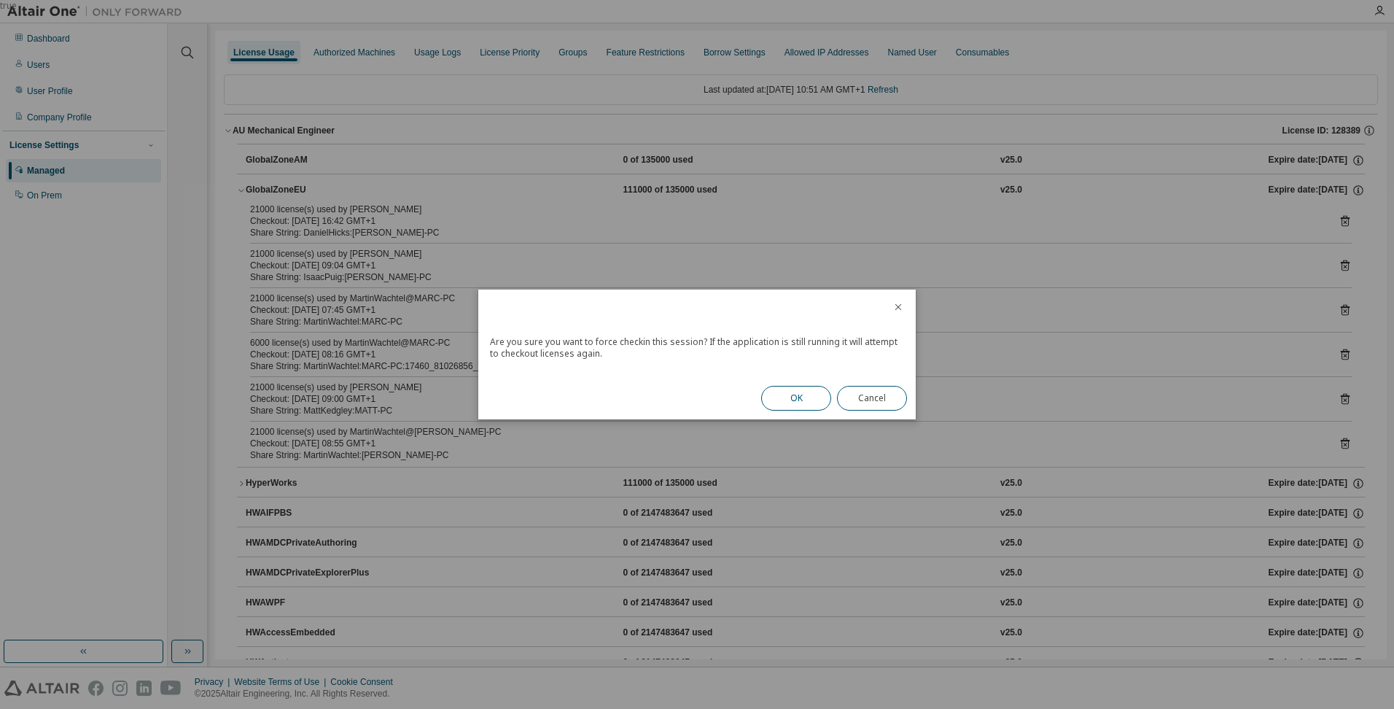
click at [808, 395] on button "OK" at bounding box center [796, 398] width 70 height 25
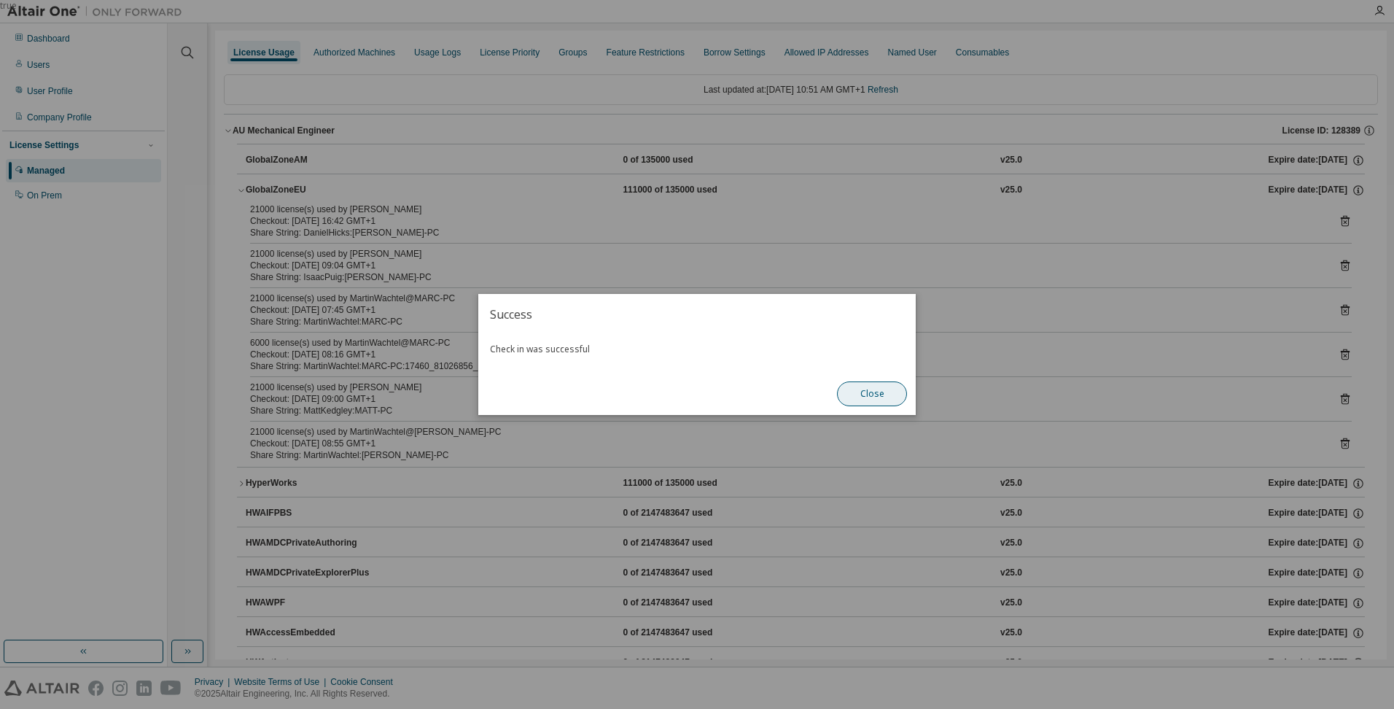
click at [874, 391] on button "Close" at bounding box center [872, 393] width 70 height 25
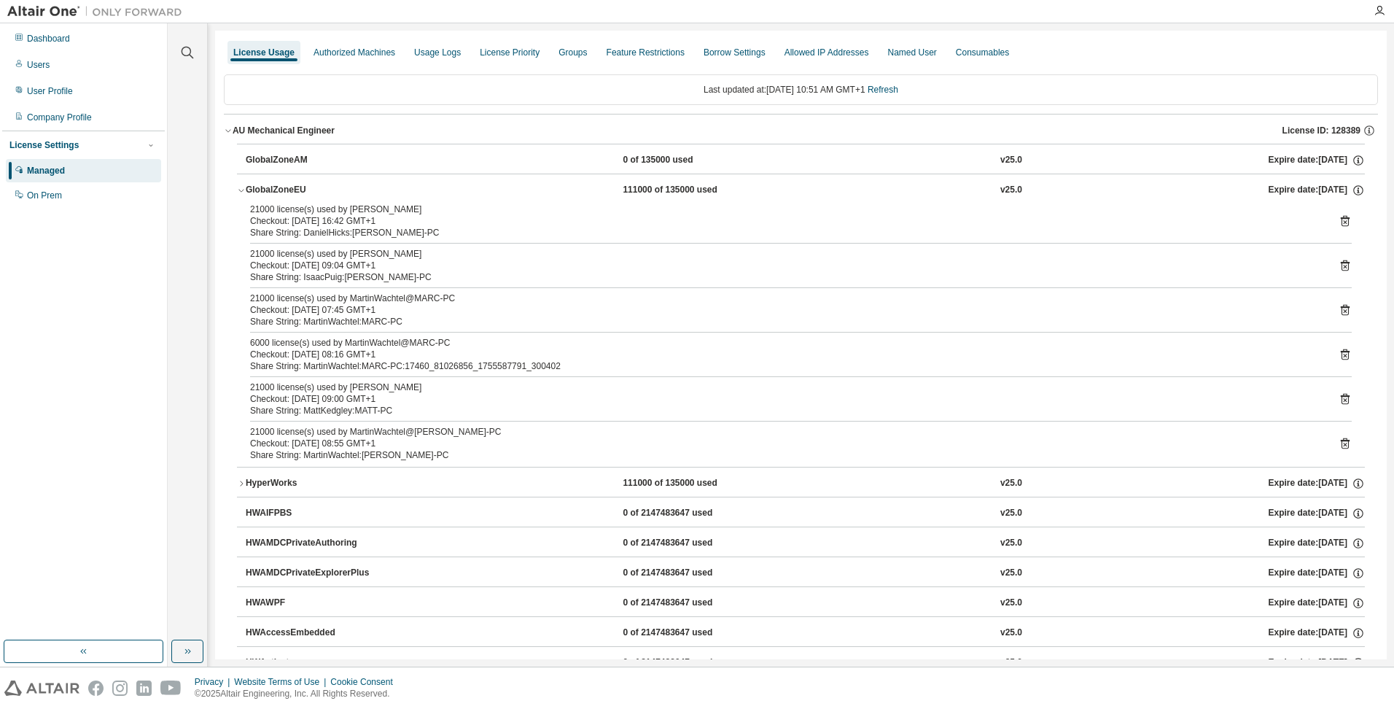
drag, startPoint x: 285, startPoint y: 255, endPoint x: 416, endPoint y: 260, distance: 131.3
click at [416, 260] on div "21000 license(s) used by [PERSON_NAME] Checkout: [DATE] 09:04 GMT+1" at bounding box center [783, 259] width 1067 height 23
drag, startPoint x: 416, startPoint y: 260, endPoint x: 351, endPoint y: 273, distance: 66.2
click at [351, 273] on div "Share String: IsaacPuig:[PERSON_NAME]-PC" at bounding box center [783, 277] width 1067 height 12
click at [898, 93] on link "Refresh" at bounding box center [883, 90] width 31 height 10
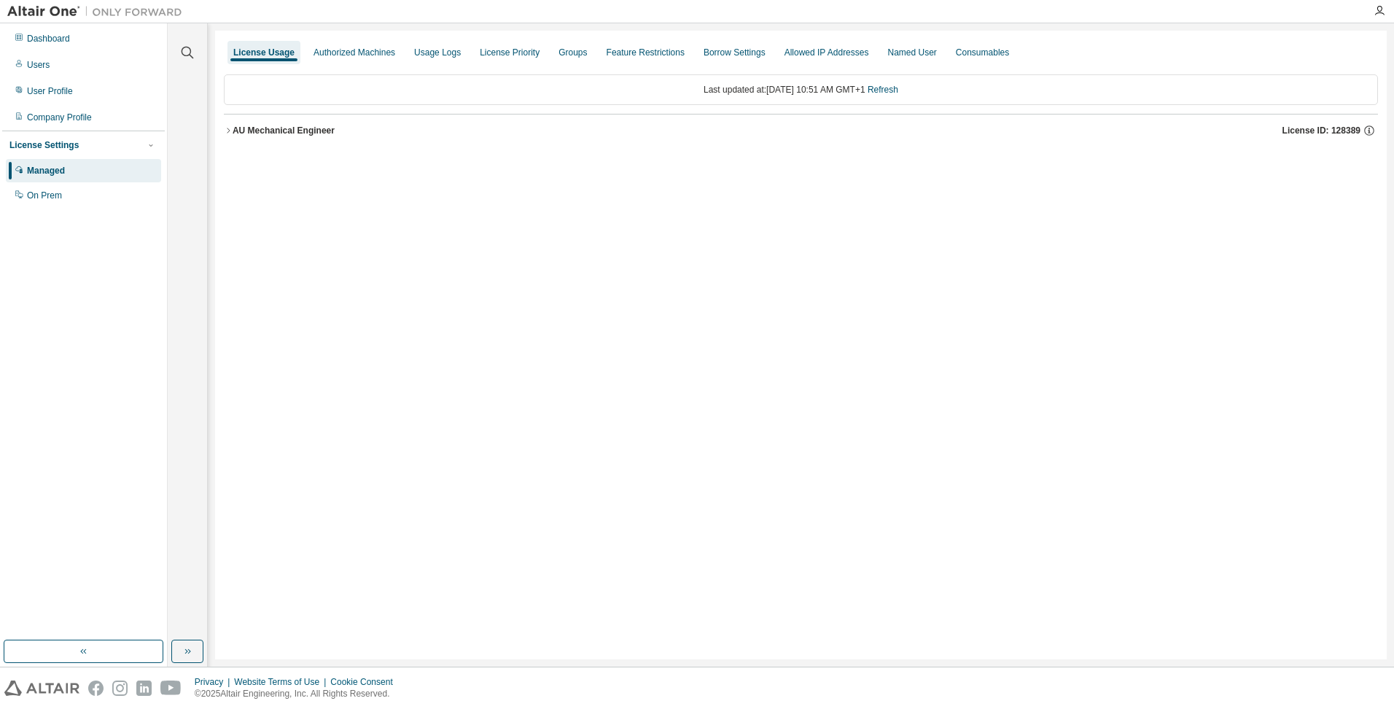
click at [279, 133] on div "AU Mechanical Engineer" at bounding box center [284, 131] width 102 height 12
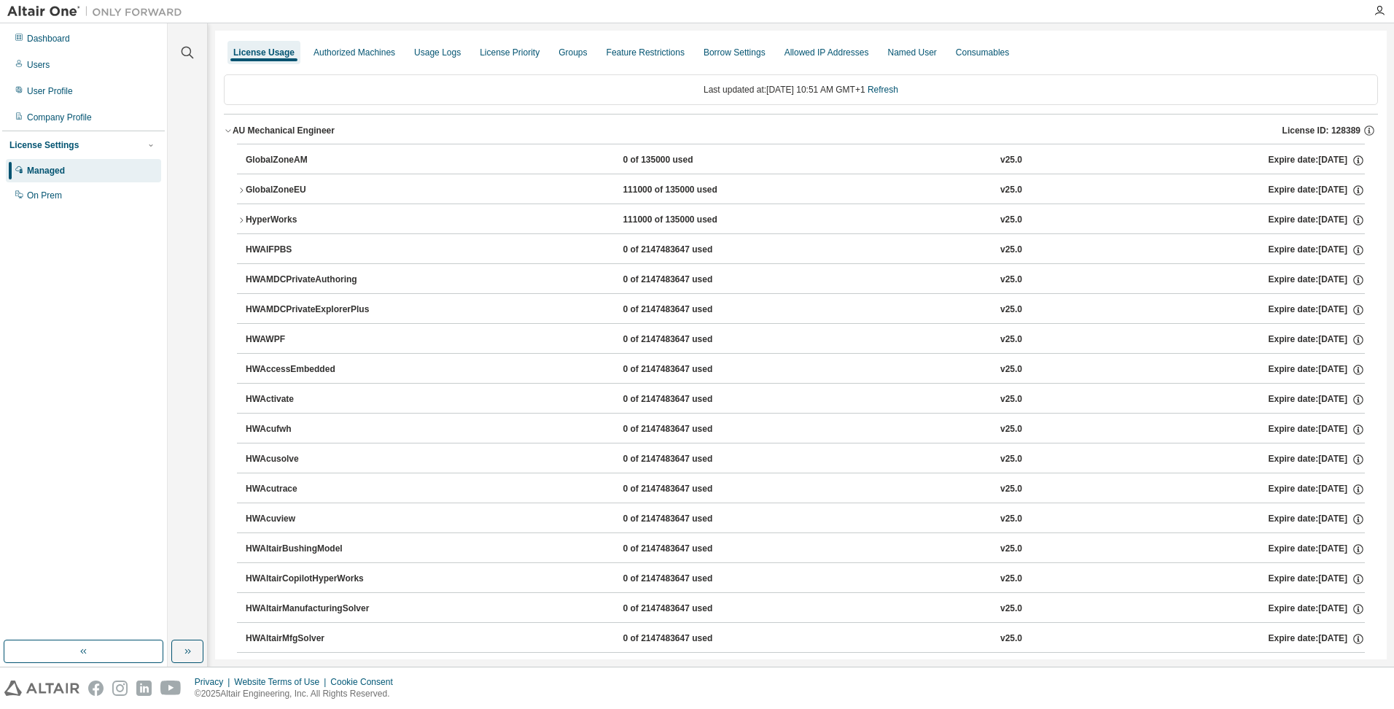
click at [263, 192] on div "GlobalZoneEU" at bounding box center [311, 190] width 131 height 13
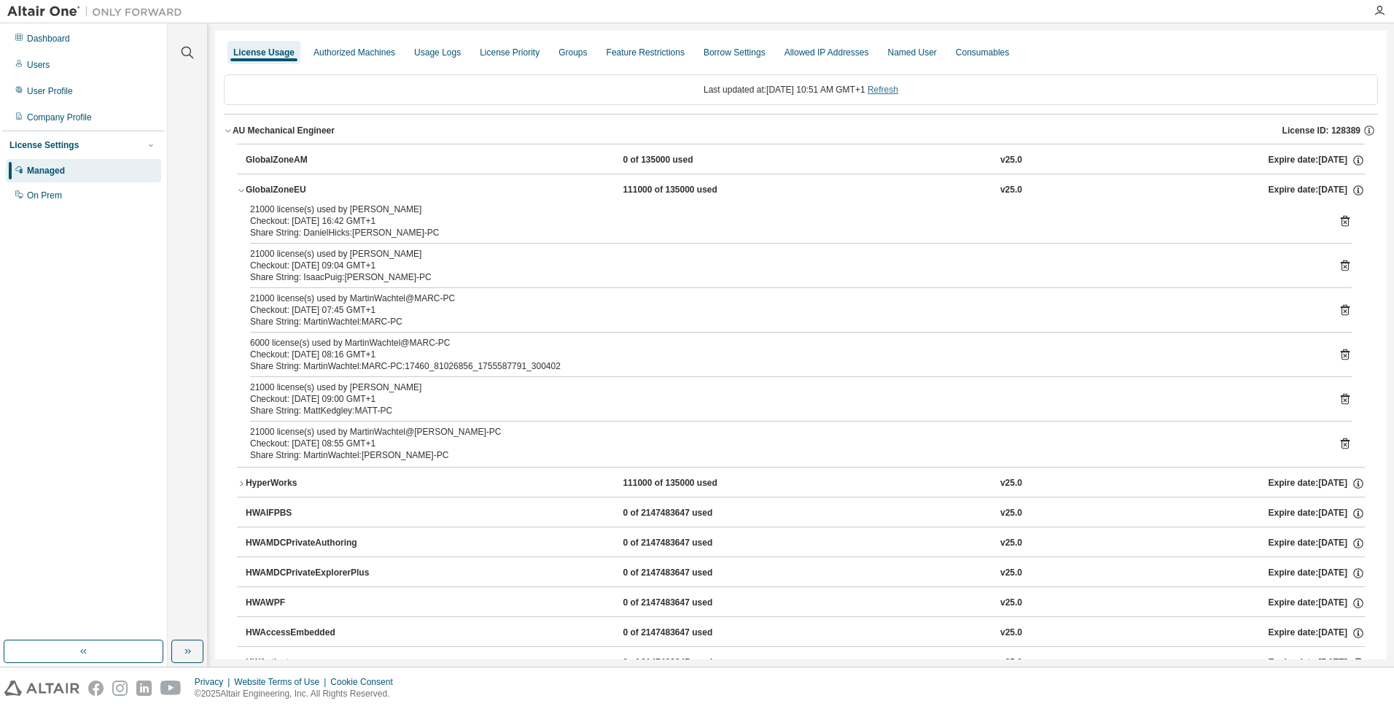
click at [898, 92] on link "Refresh" at bounding box center [883, 90] width 31 height 10
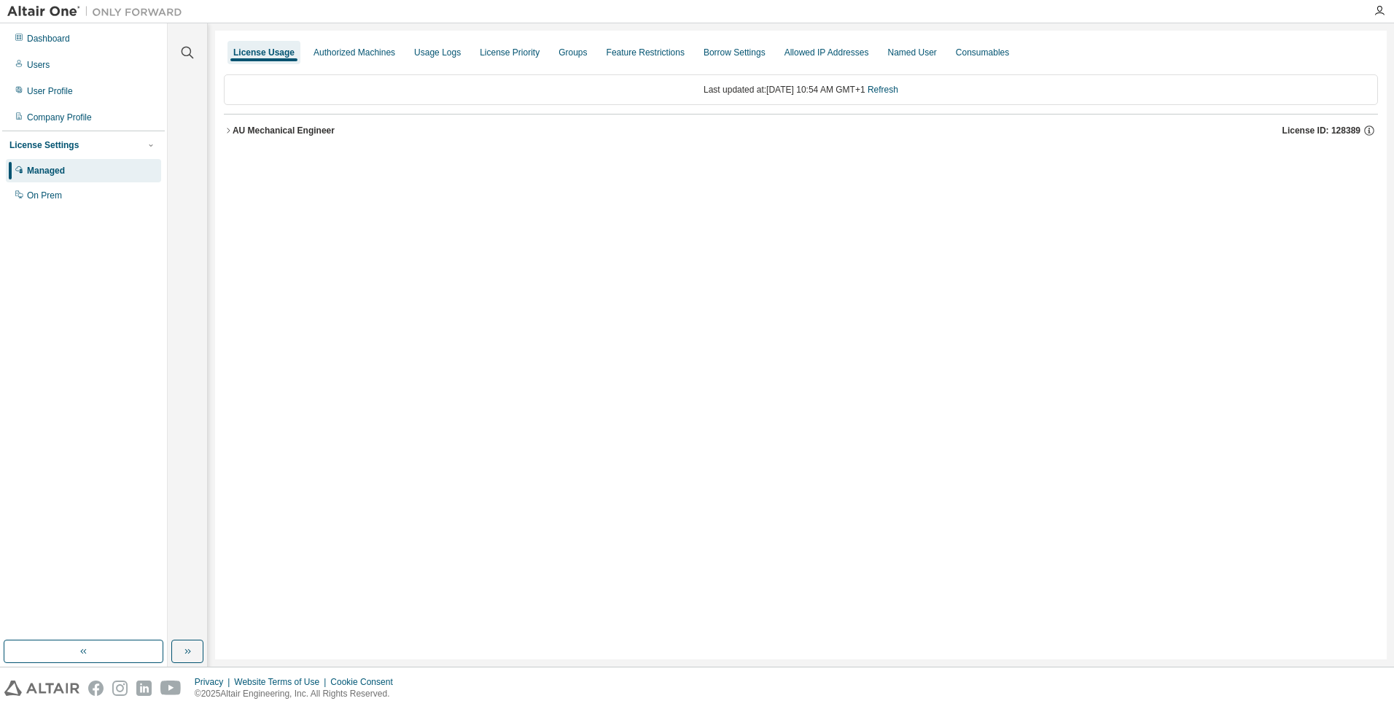
click at [247, 132] on div "AU Mechanical Engineer" at bounding box center [284, 131] width 102 height 12
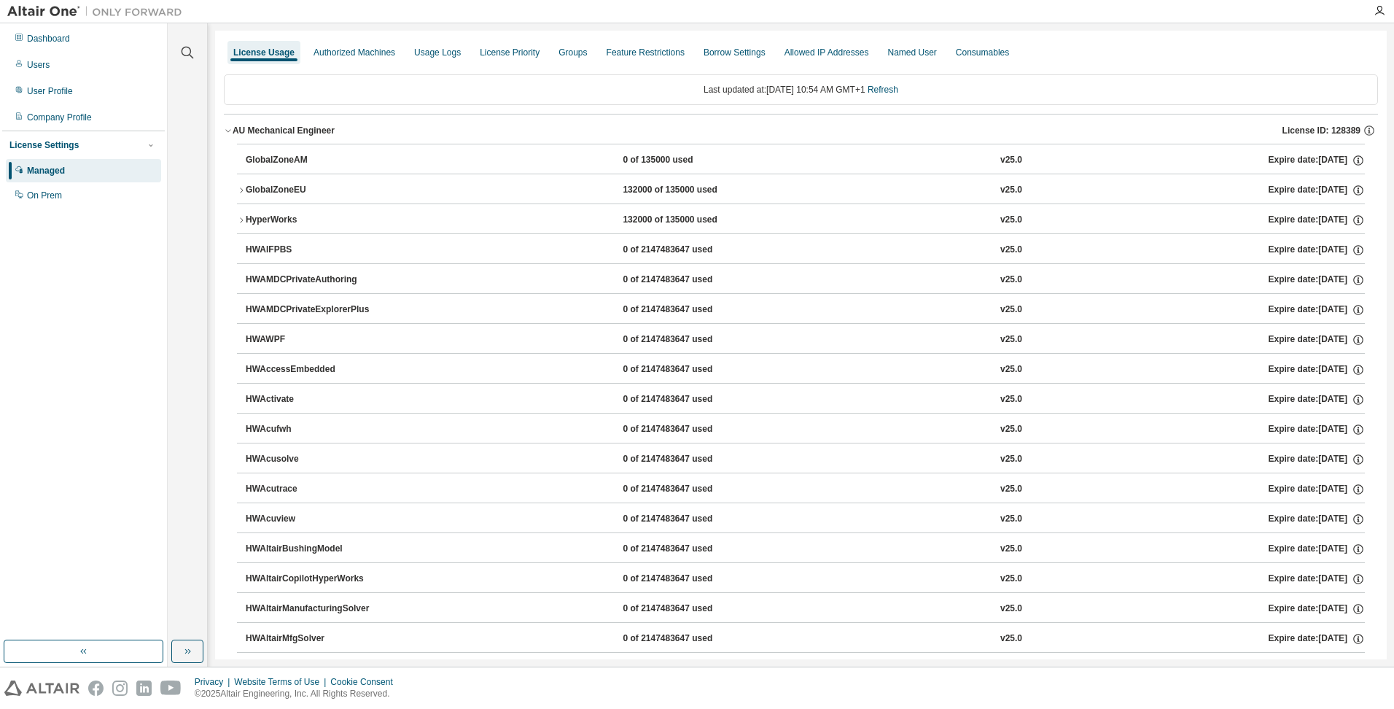
click at [271, 186] on div "GlobalZoneEU" at bounding box center [311, 190] width 131 height 13
